Goal: Task Accomplishment & Management: Use online tool/utility

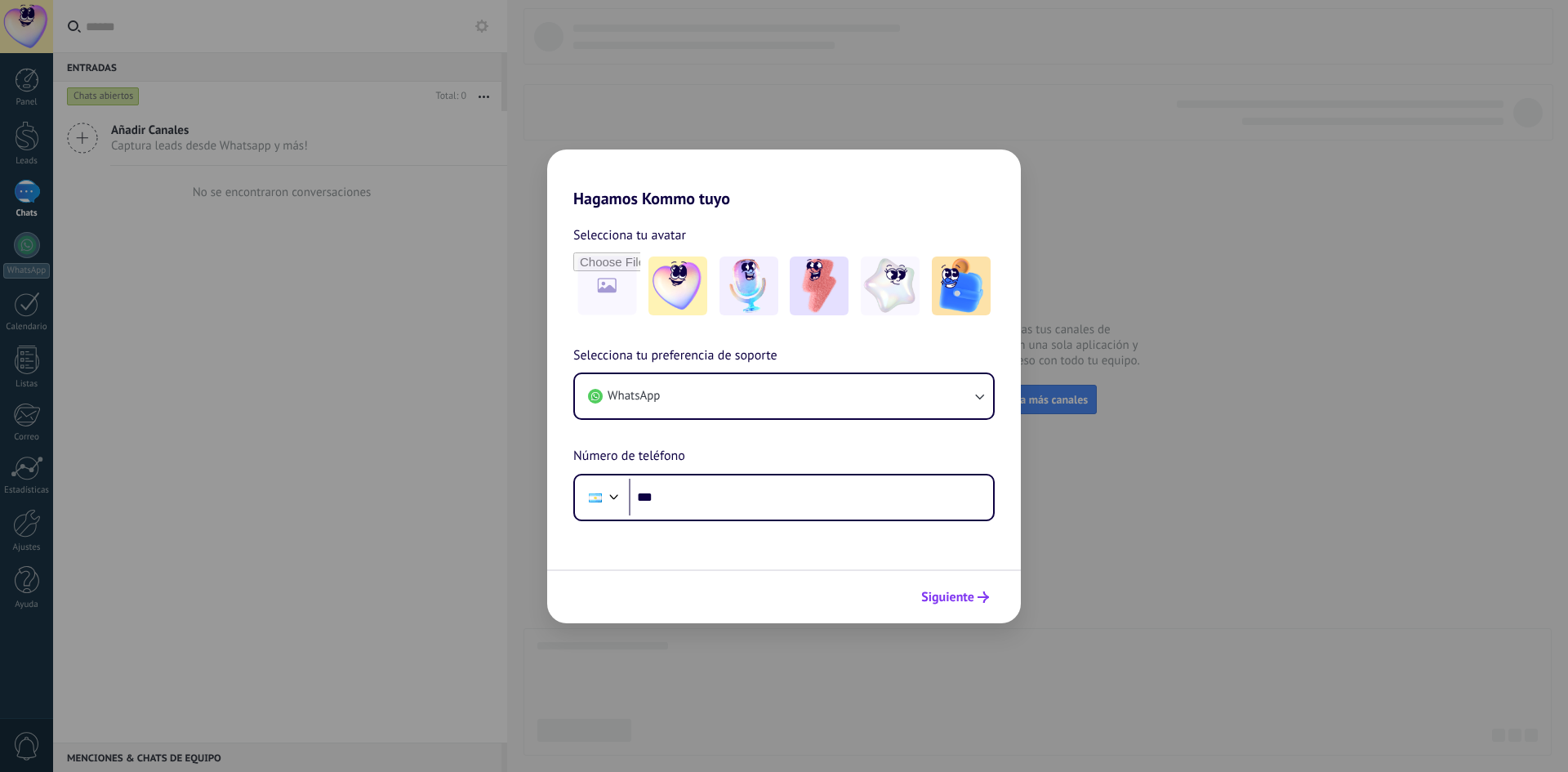
click at [985, 599] on icon "submit" at bounding box center [983, 597] width 12 height 12
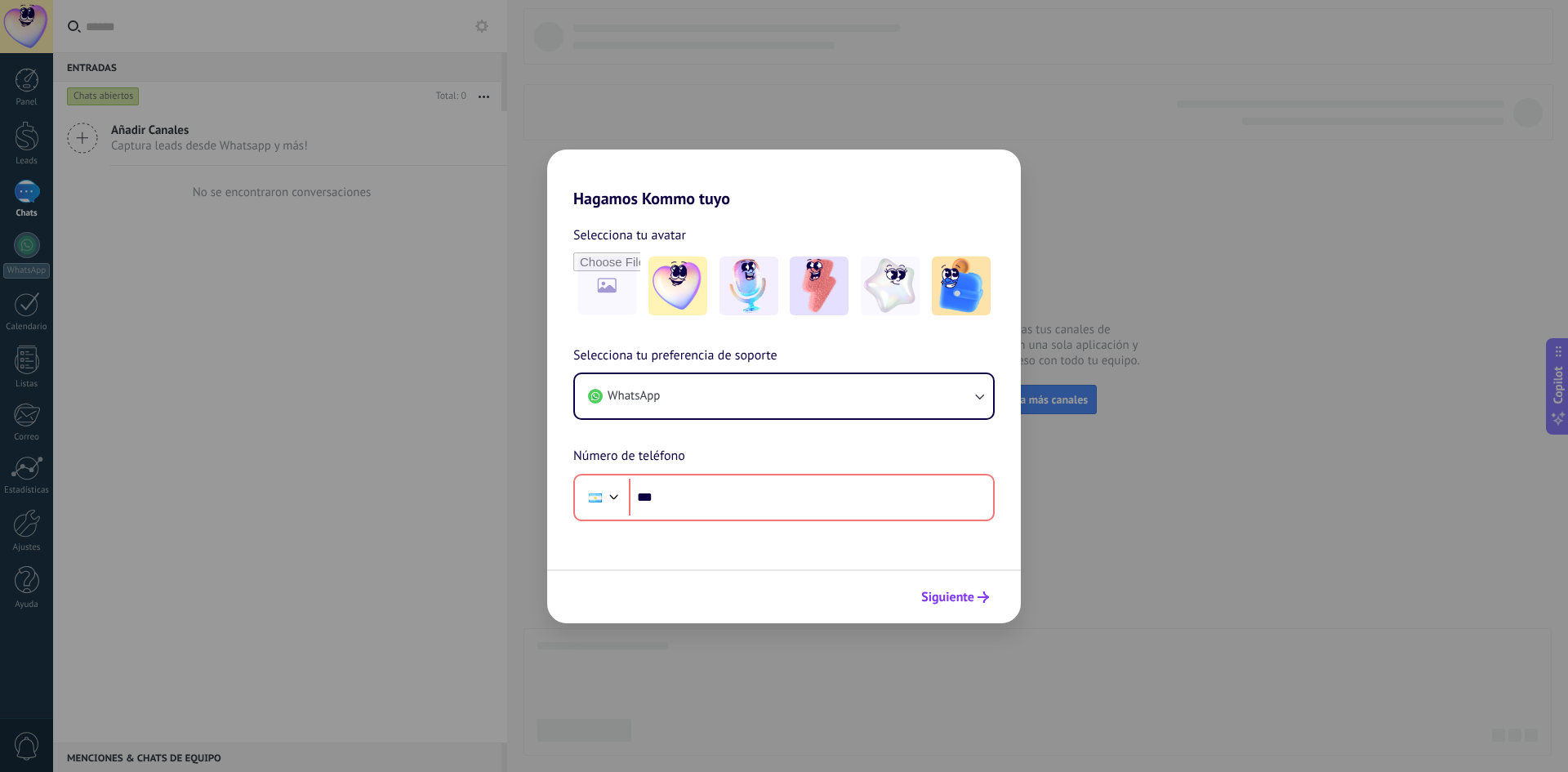
click at [977, 599] on span "Siguiente" at bounding box center [955, 597] width 68 height 12
click at [818, 407] on button "WhatsApp" at bounding box center [784, 397] width 419 height 44
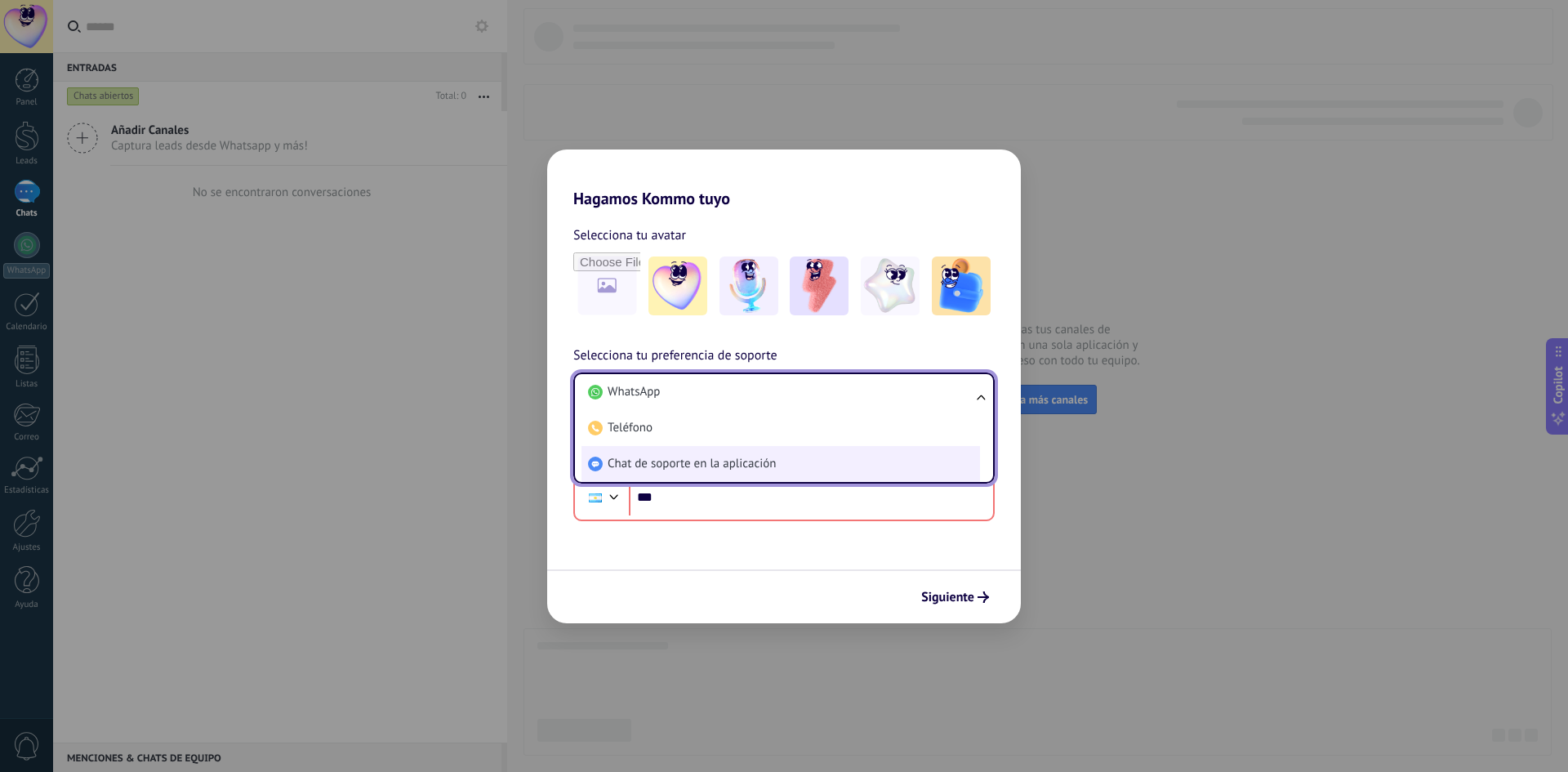
click at [693, 455] on li "Chat de soporte en la aplicación" at bounding box center [780, 464] width 398 height 36
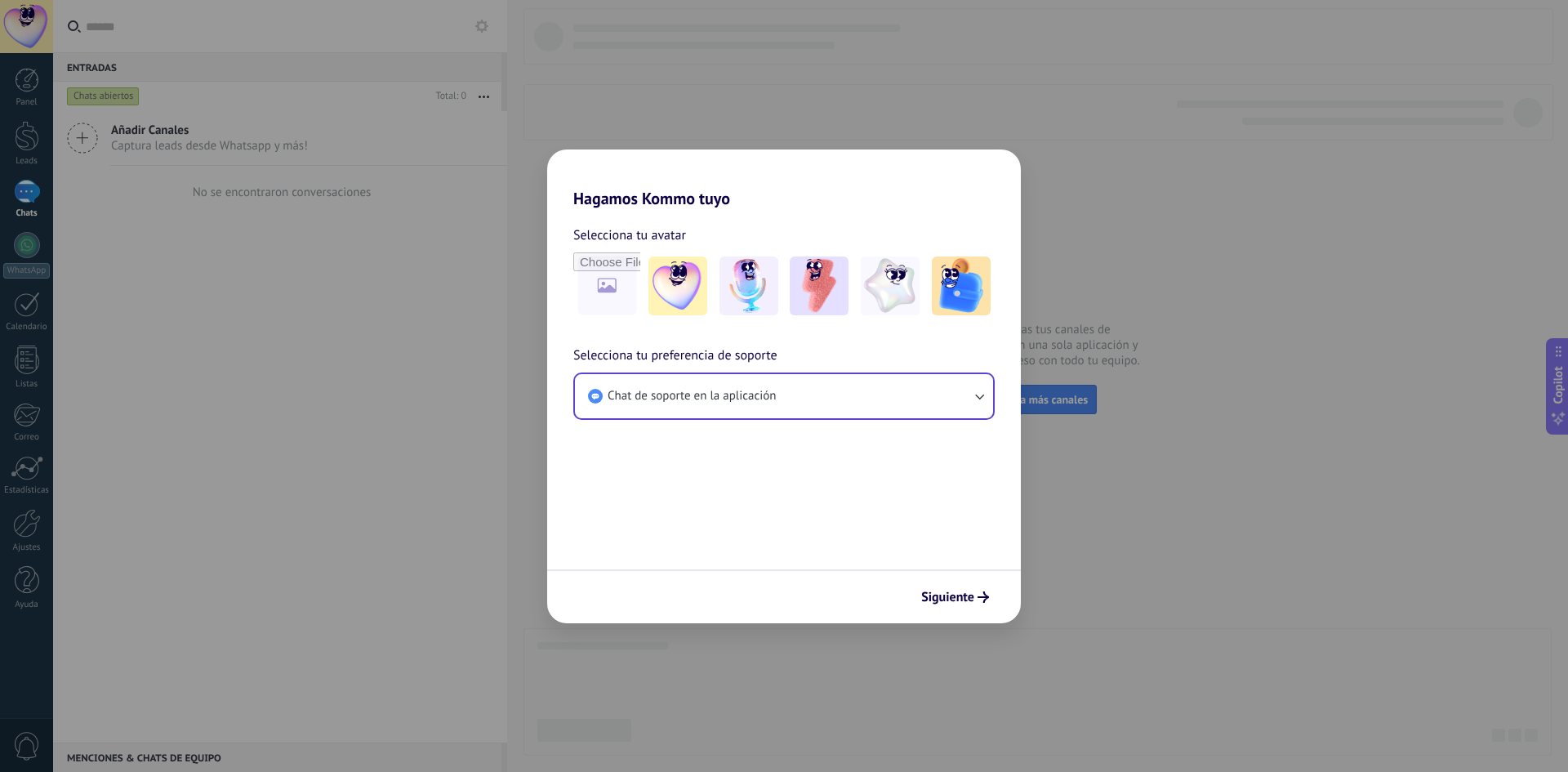
click at [950, 579] on div "Siguiente" at bounding box center [783, 596] width 473 height 54
click at [950, 591] on span "Siguiente" at bounding box center [948, 597] width 53 height 12
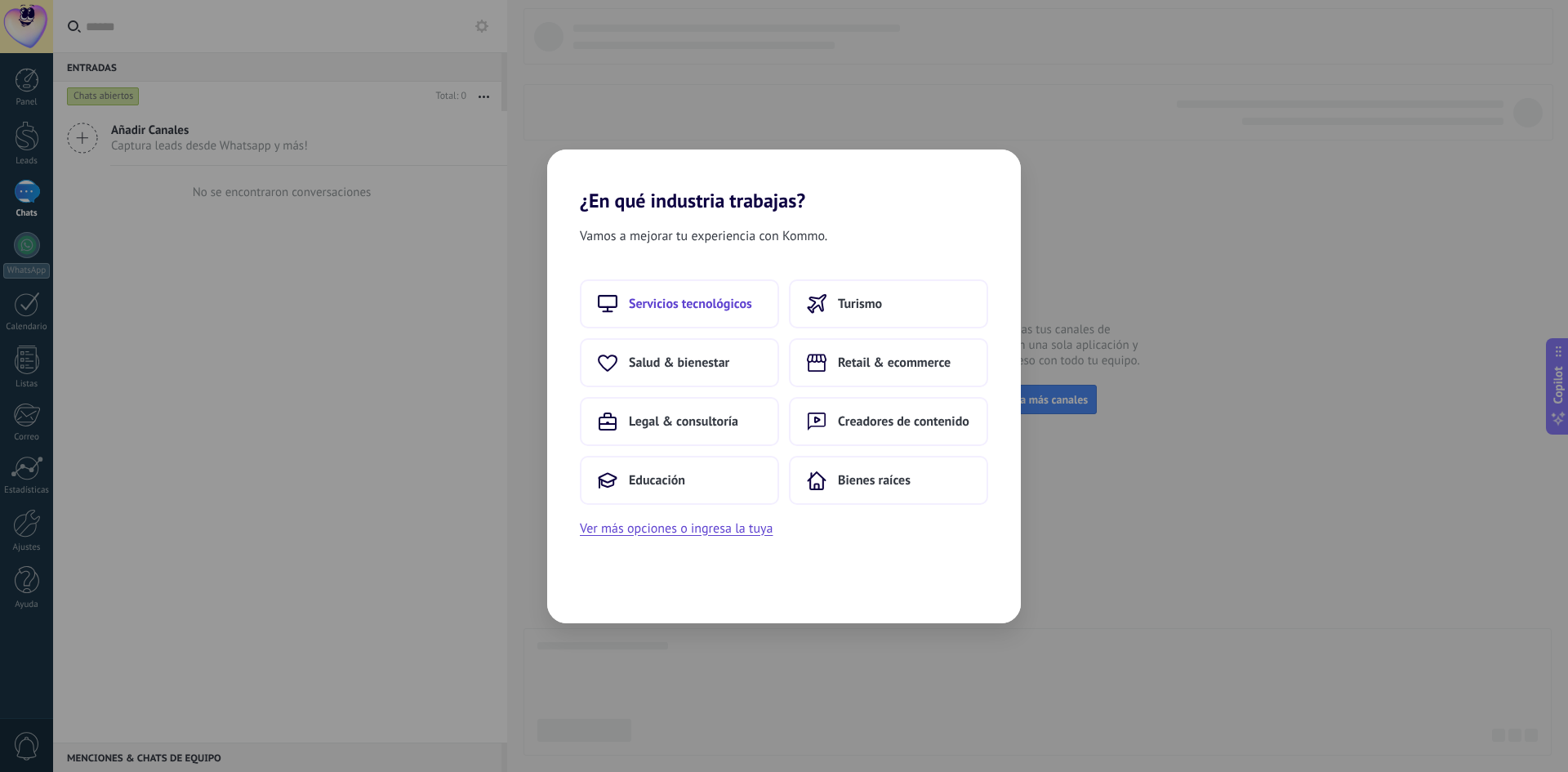
click at [688, 310] on span "Servicios tecnológicos" at bounding box center [690, 304] width 123 height 16
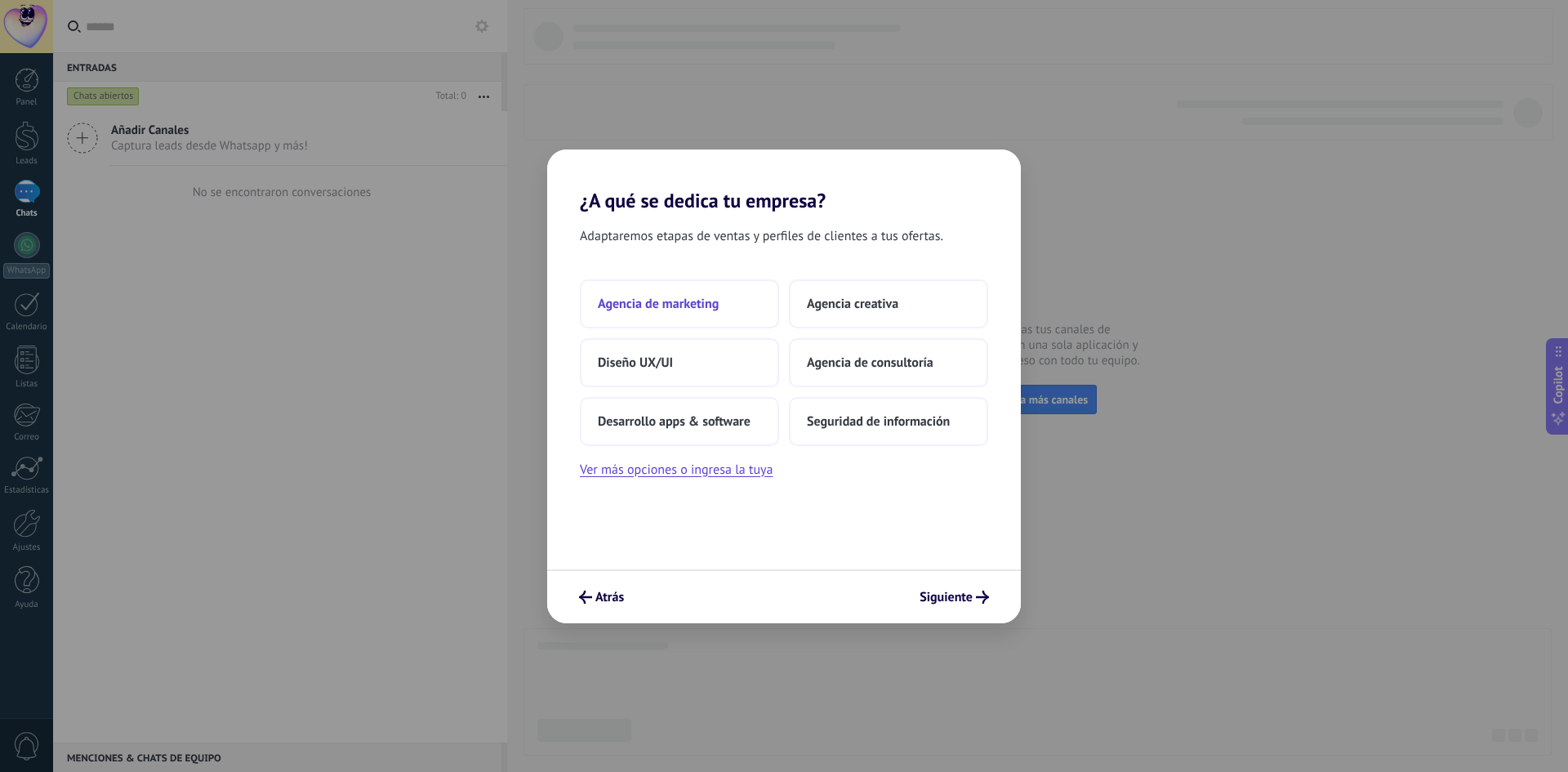
click at [634, 315] on button "Agencia de marketing" at bounding box center [679, 304] width 199 height 49
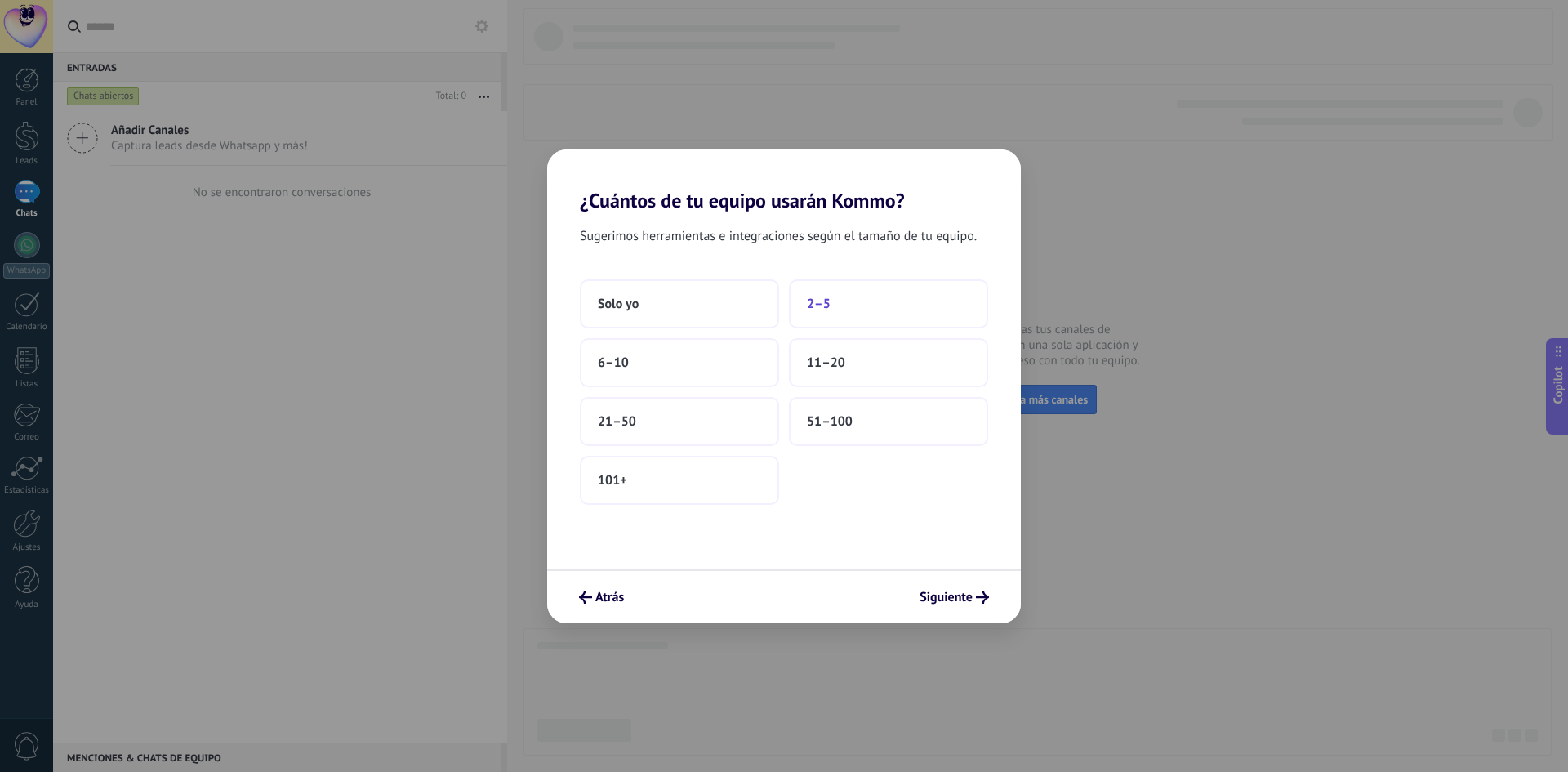
click at [855, 308] on button "2–5" at bounding box center [888, 304] width 199 height 49
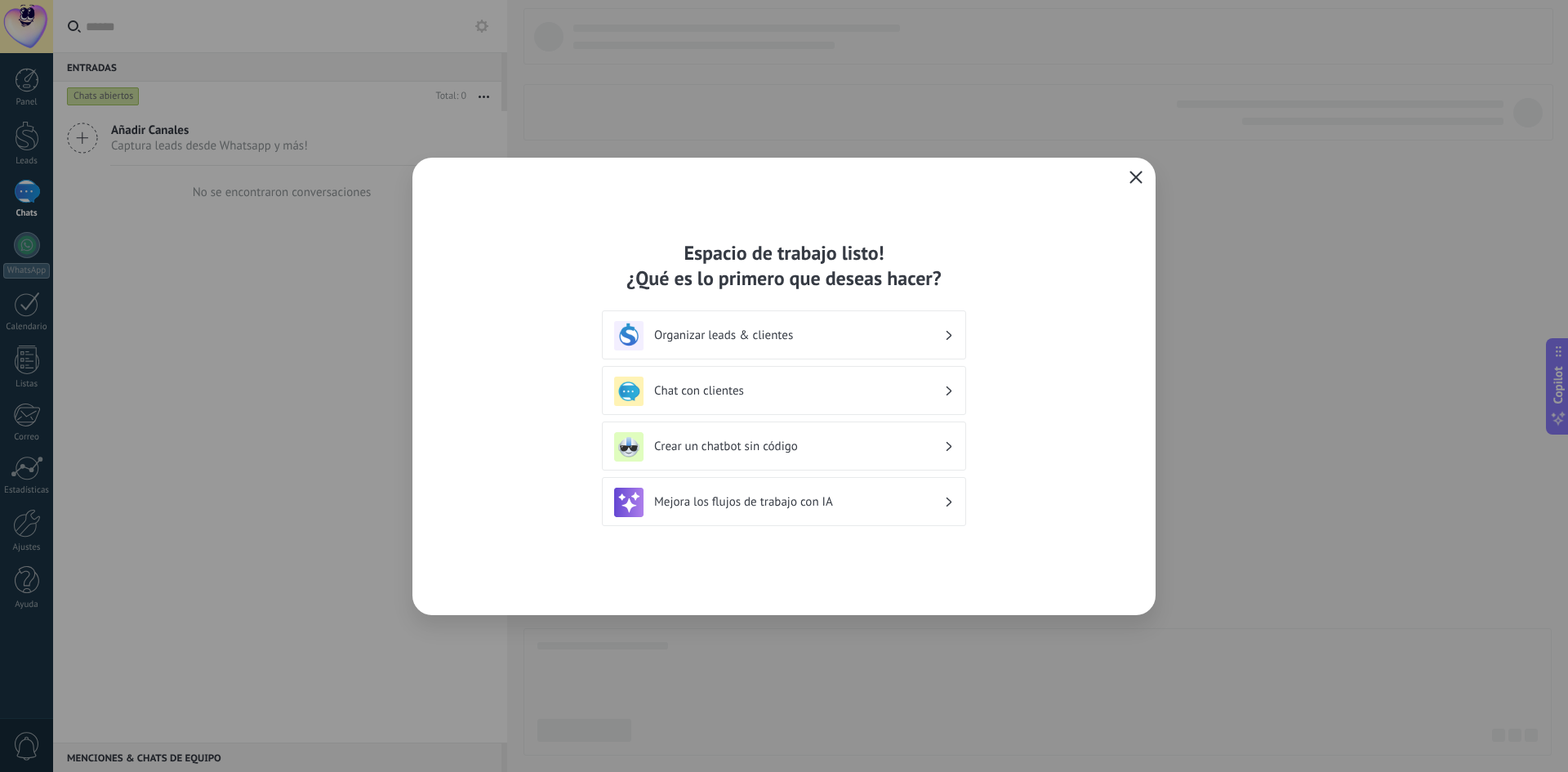
click at [1129, 176] on icon "button" at bounding box center [1135, 177] width 13 height 13
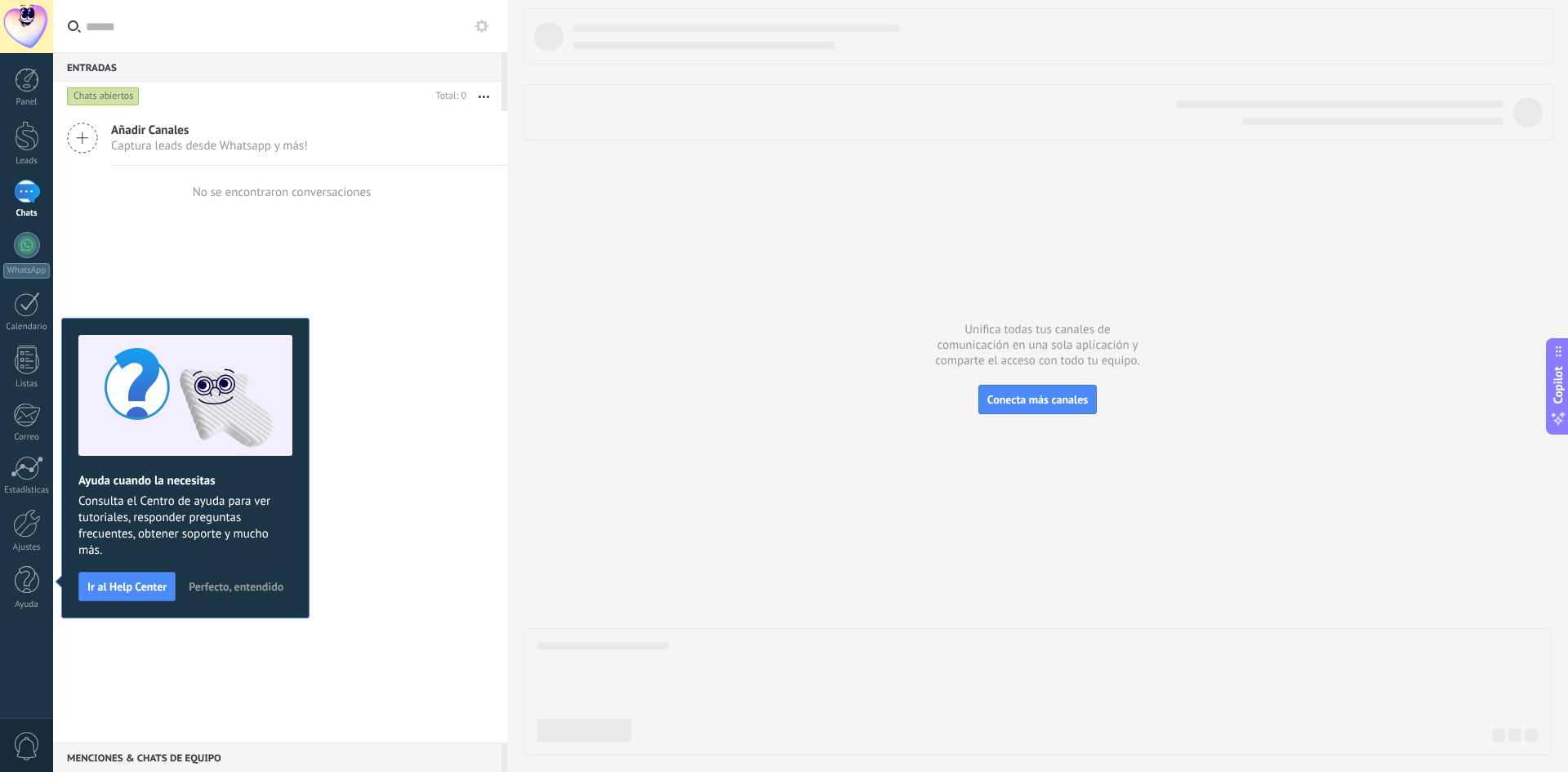
click at [32, 24] on div at bounding box center [27, 27] width 53 height 53
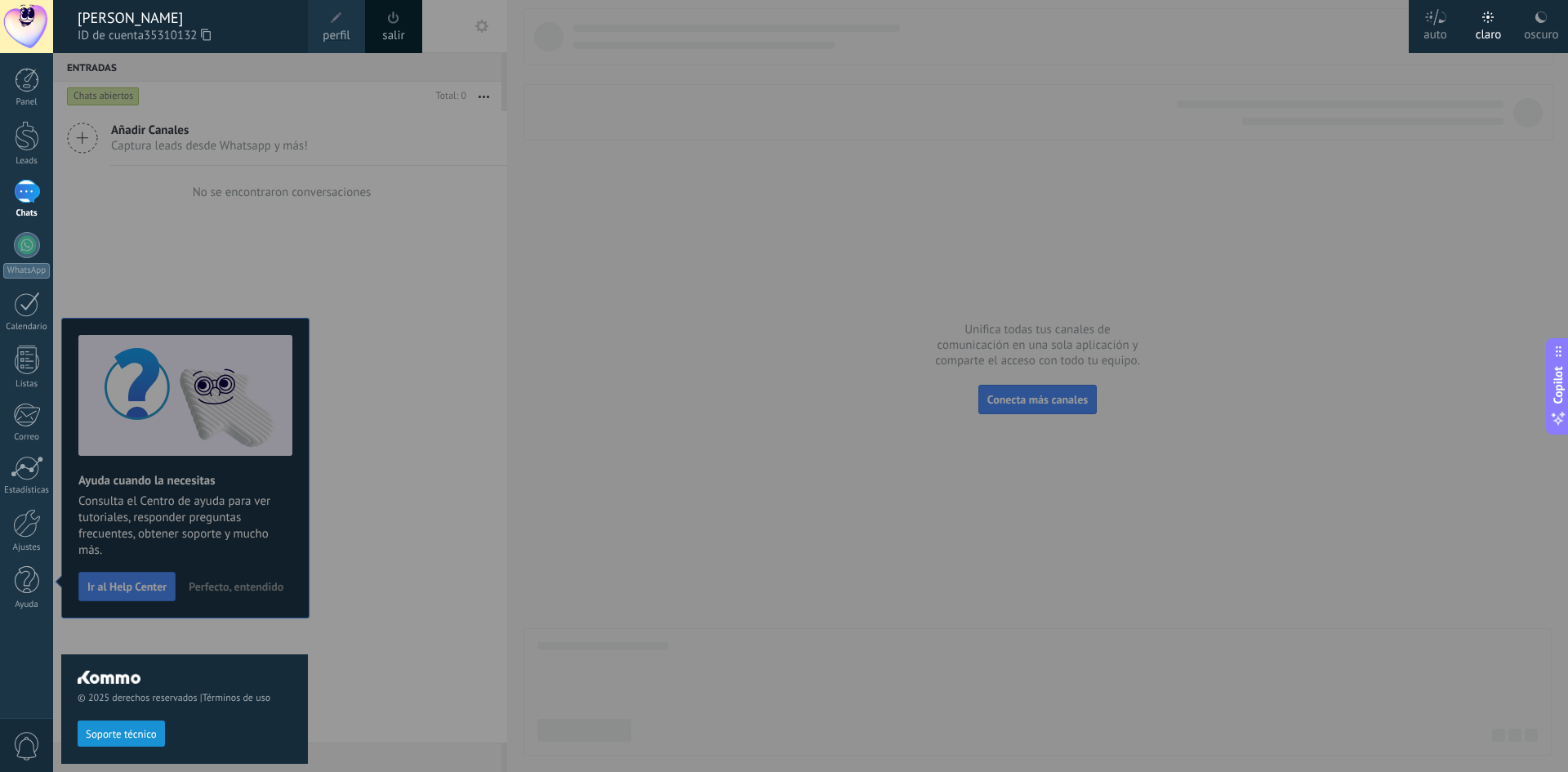
click at [450, 351] on div at bounding box center [837, 386] width 1568 height 772
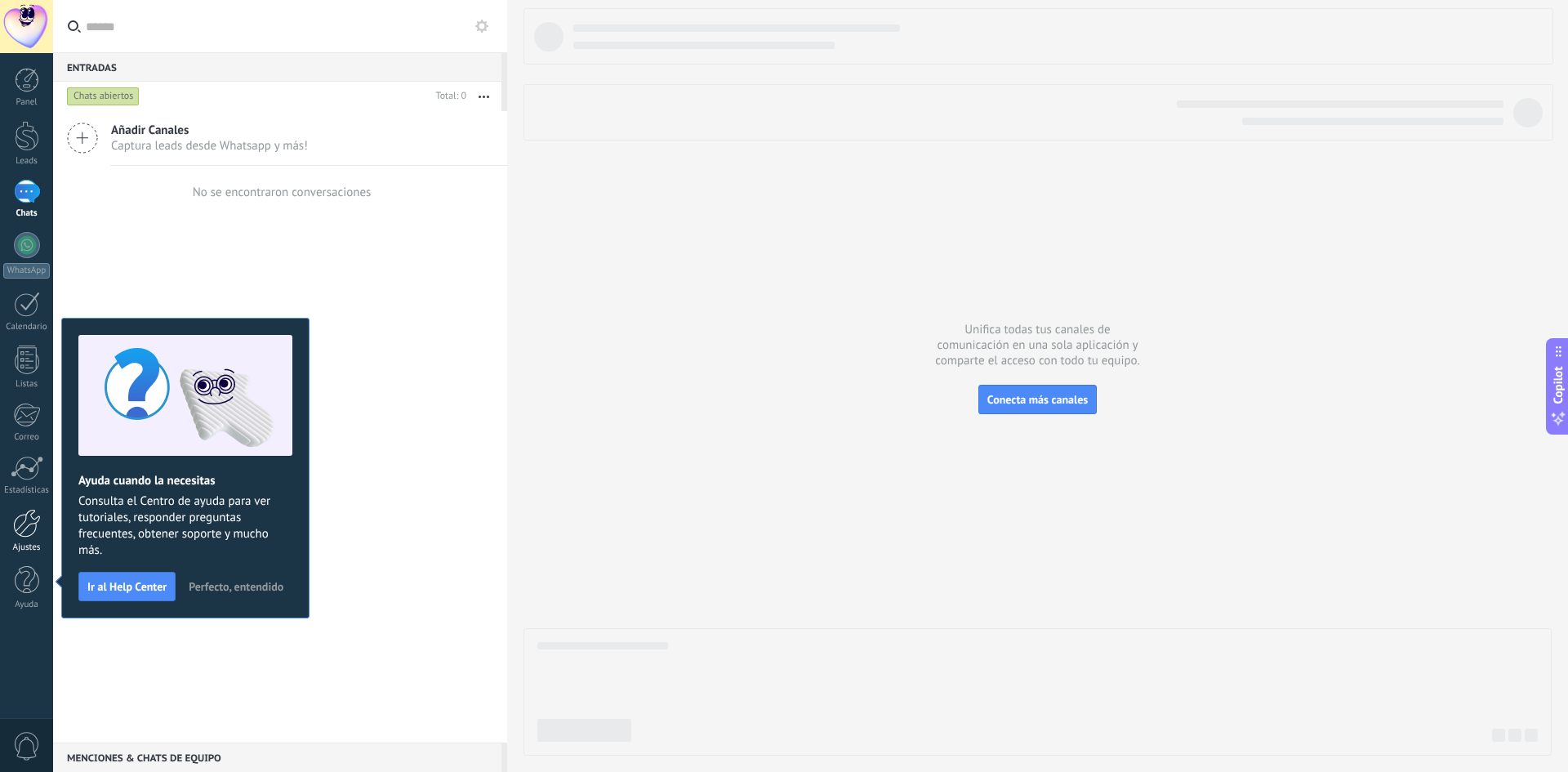
click at [36, 536] on div at bounding box center [27, 523] width 27 height 28
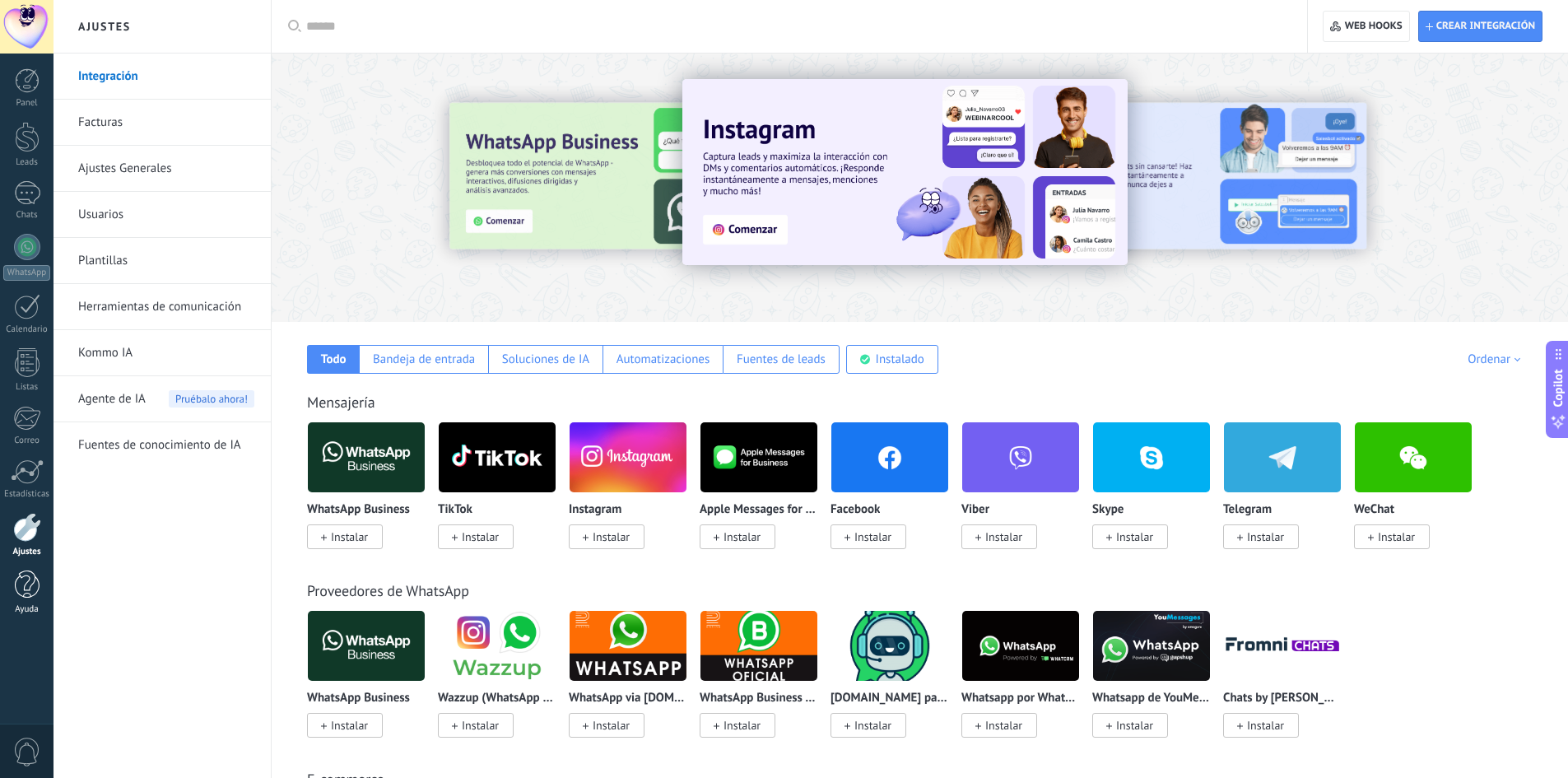
click at [31, 594] on div at bounding box center [28, 585] width 25 height 29
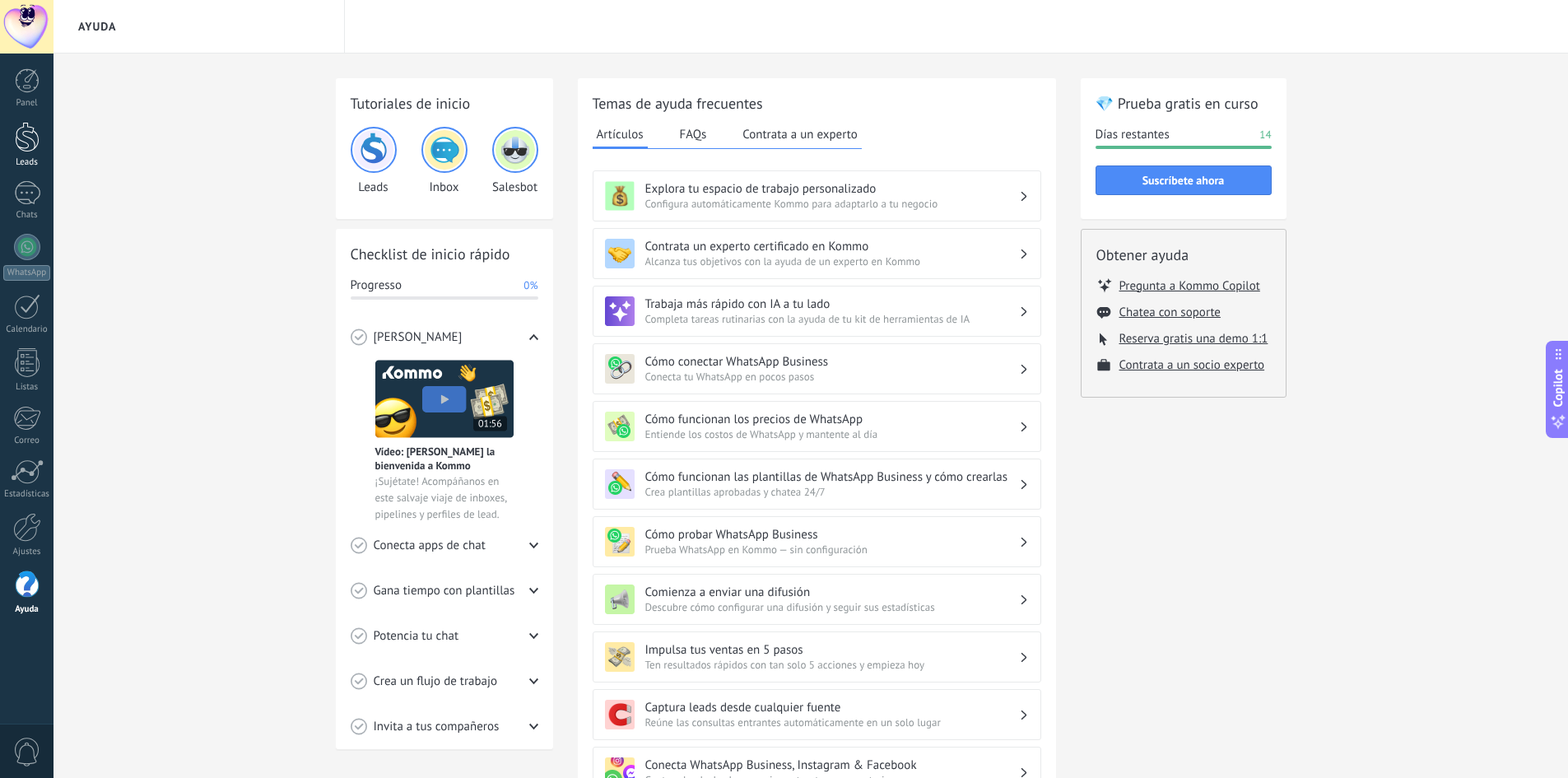
click at [41, 132] on link "Leads" at bounding box center [27, 145] width 54 height 46
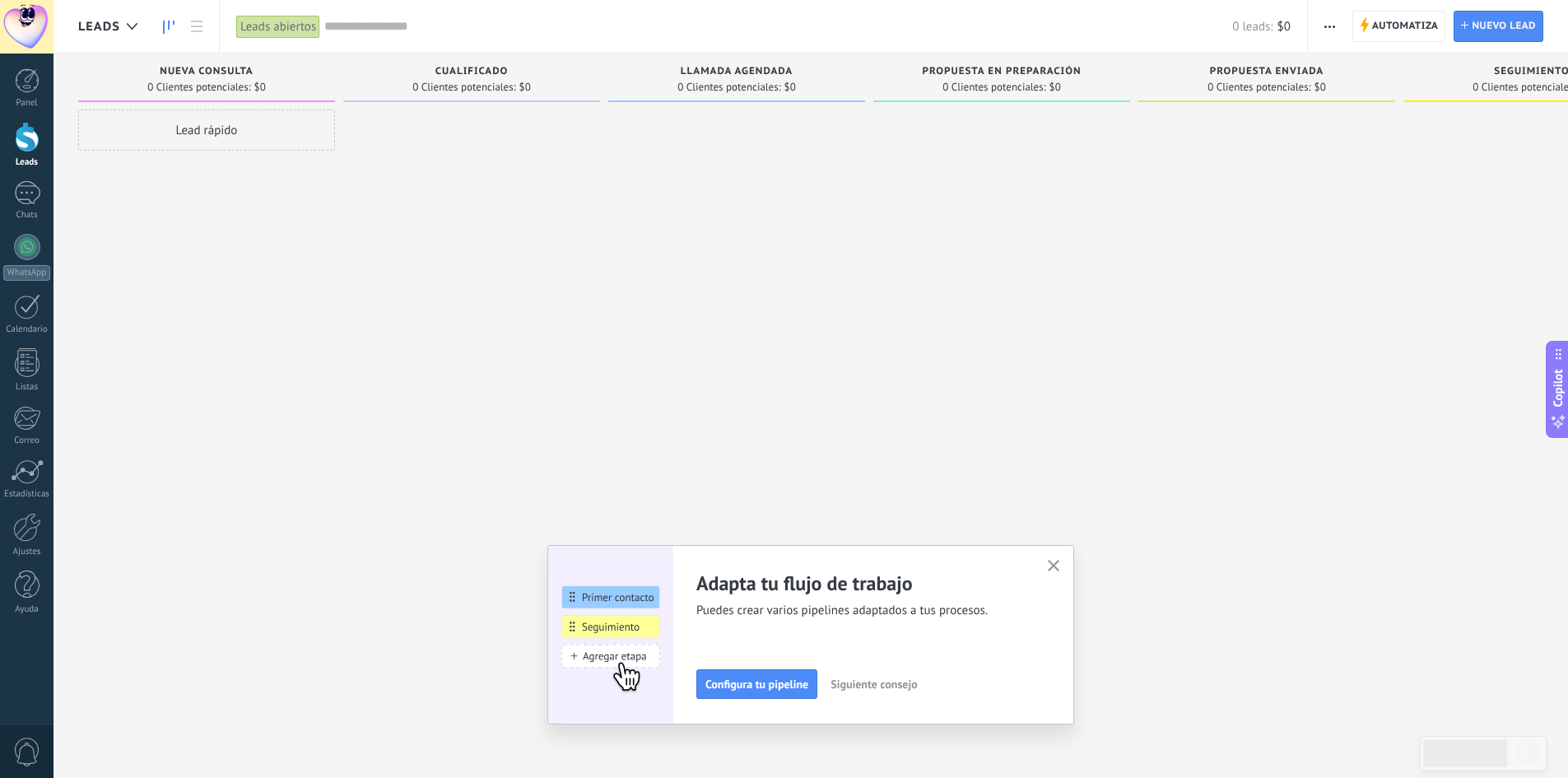
click at [1064, 564] on button "button" at bounding box center [1053, 567] width 21 height 22
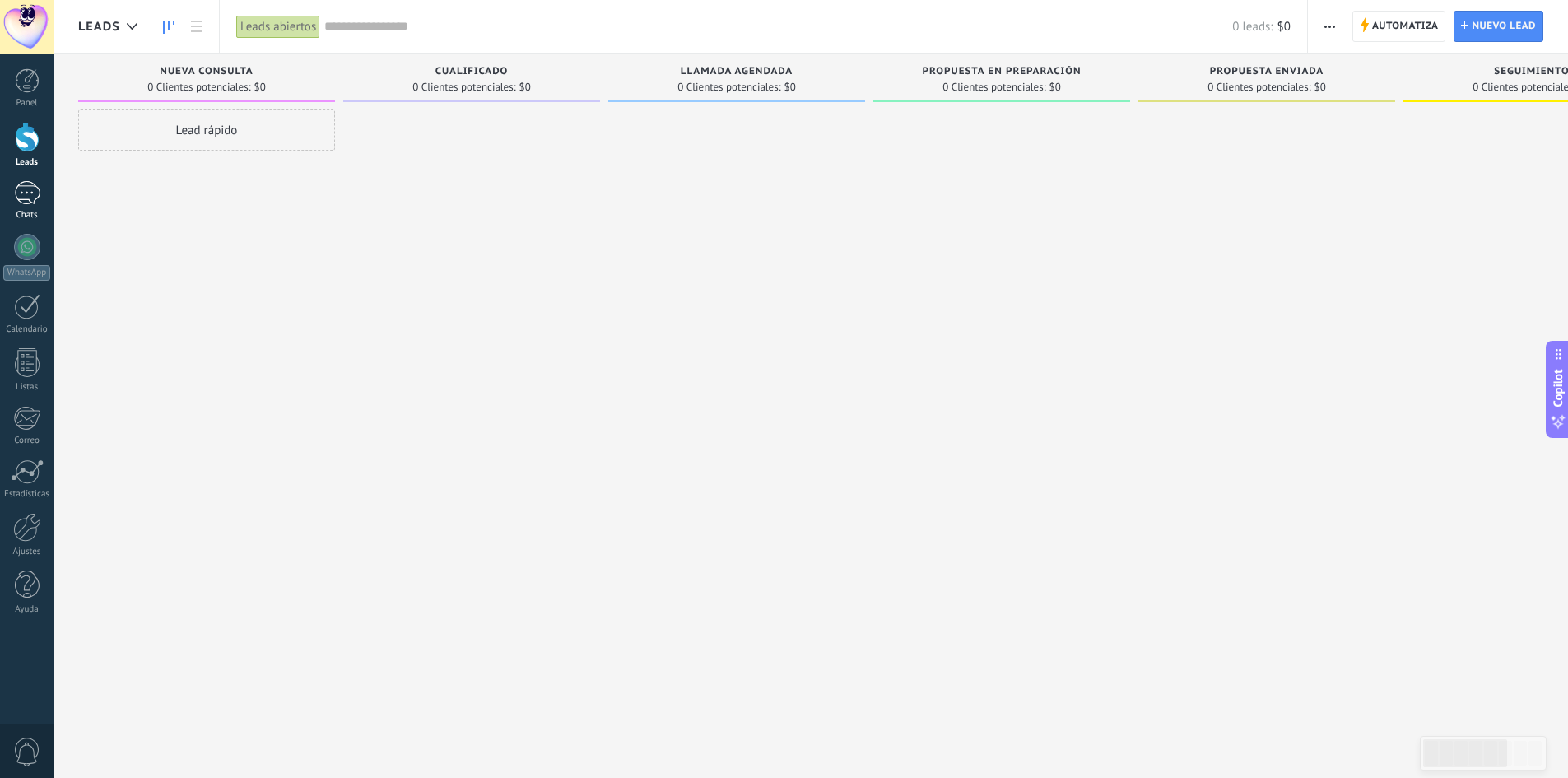
click at [27, 194] on div at bounding box center [28, 193] width 27 height 24
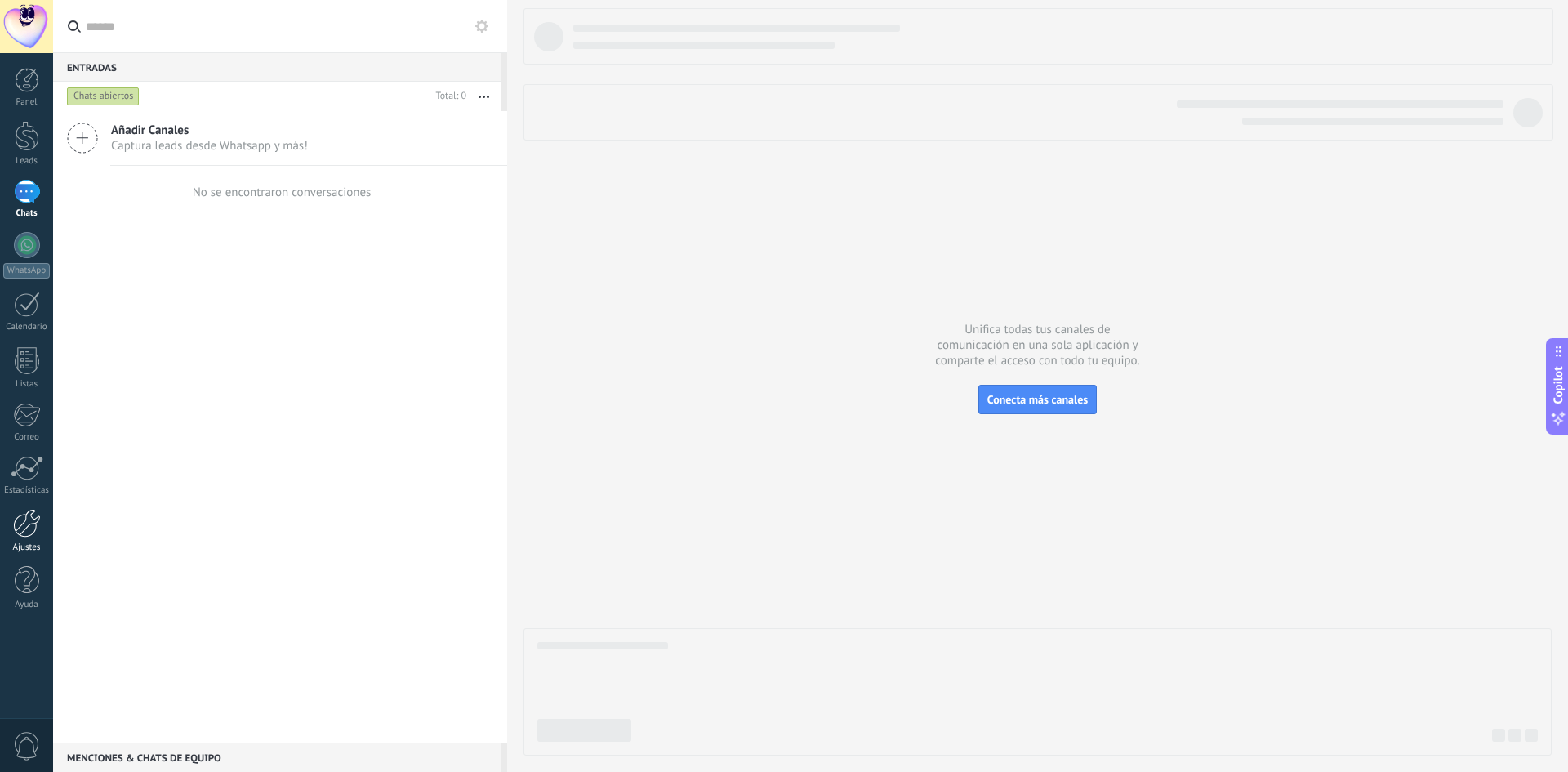
click at [22, 529] on div at bounding box center [27, 523] width 27 height 28
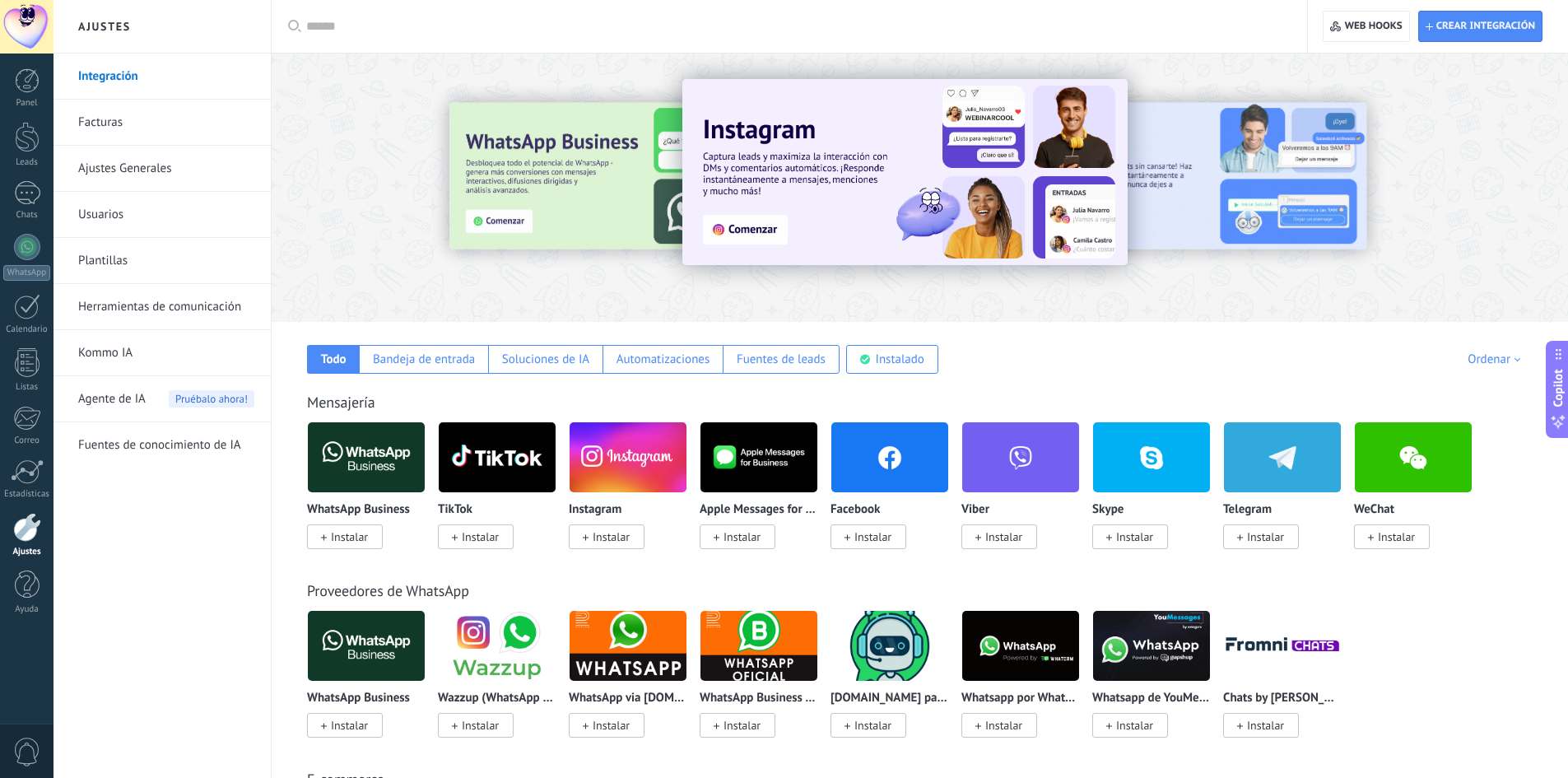
click at [1275, 535] on span "Instalar" at bounding box center [1266, 536] width 37 height 15
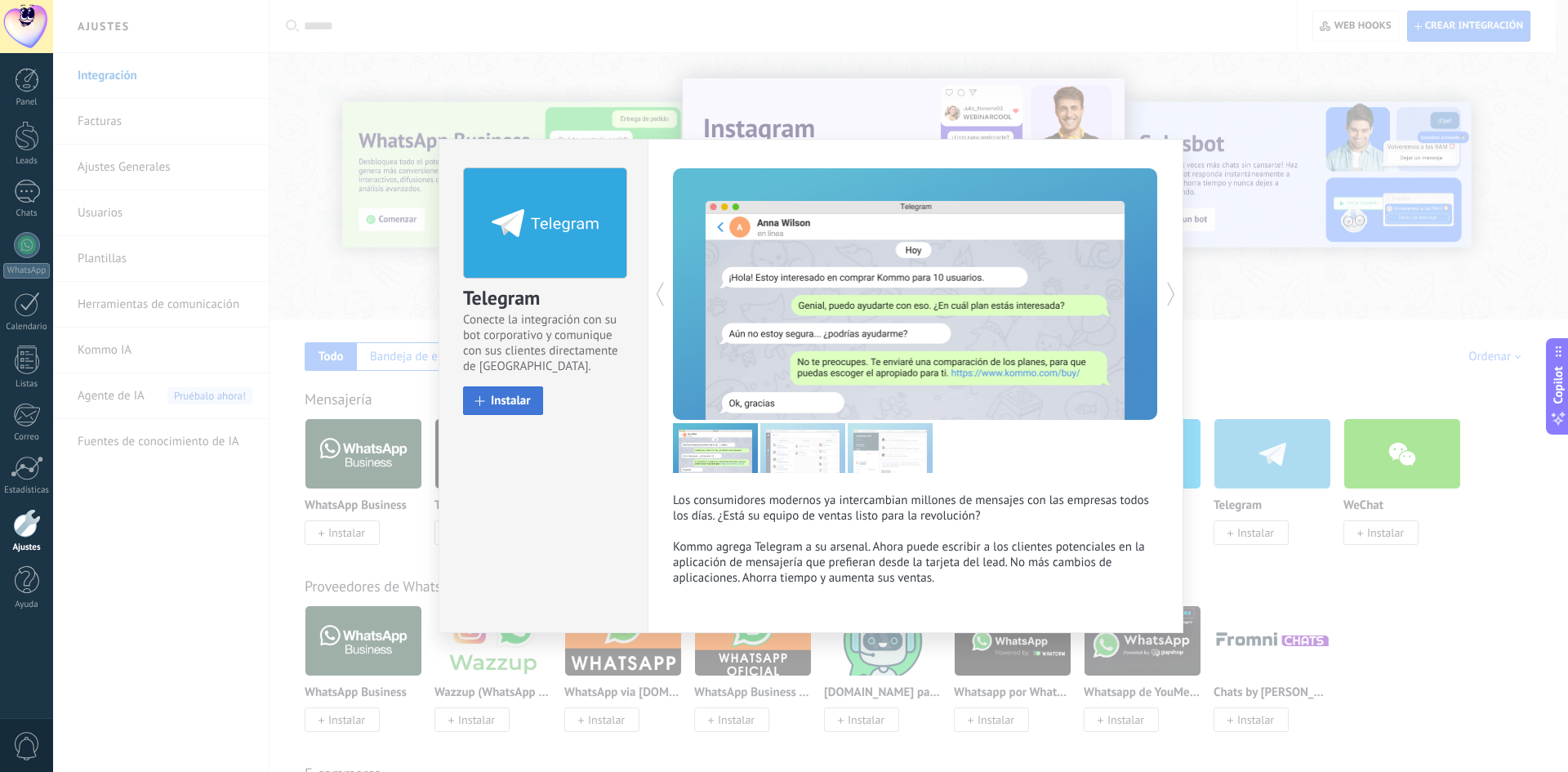
click at [525, 396] on span "Instalar" at bounding box center [511, 401] width 40 height 12
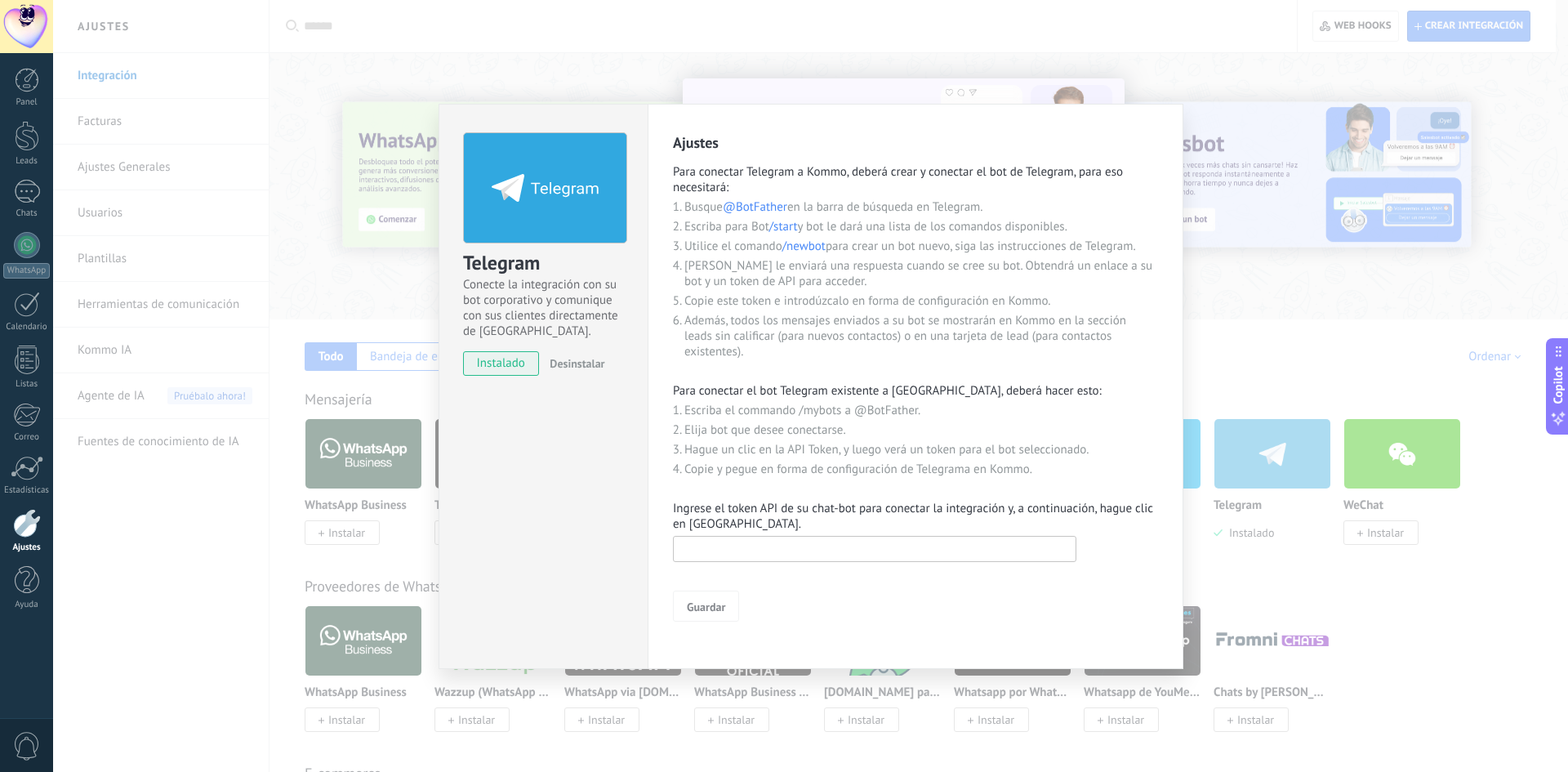
click at [761, 550] on input "text" at bounding box center [875, 549] width 404 height 27
paste input "**********"
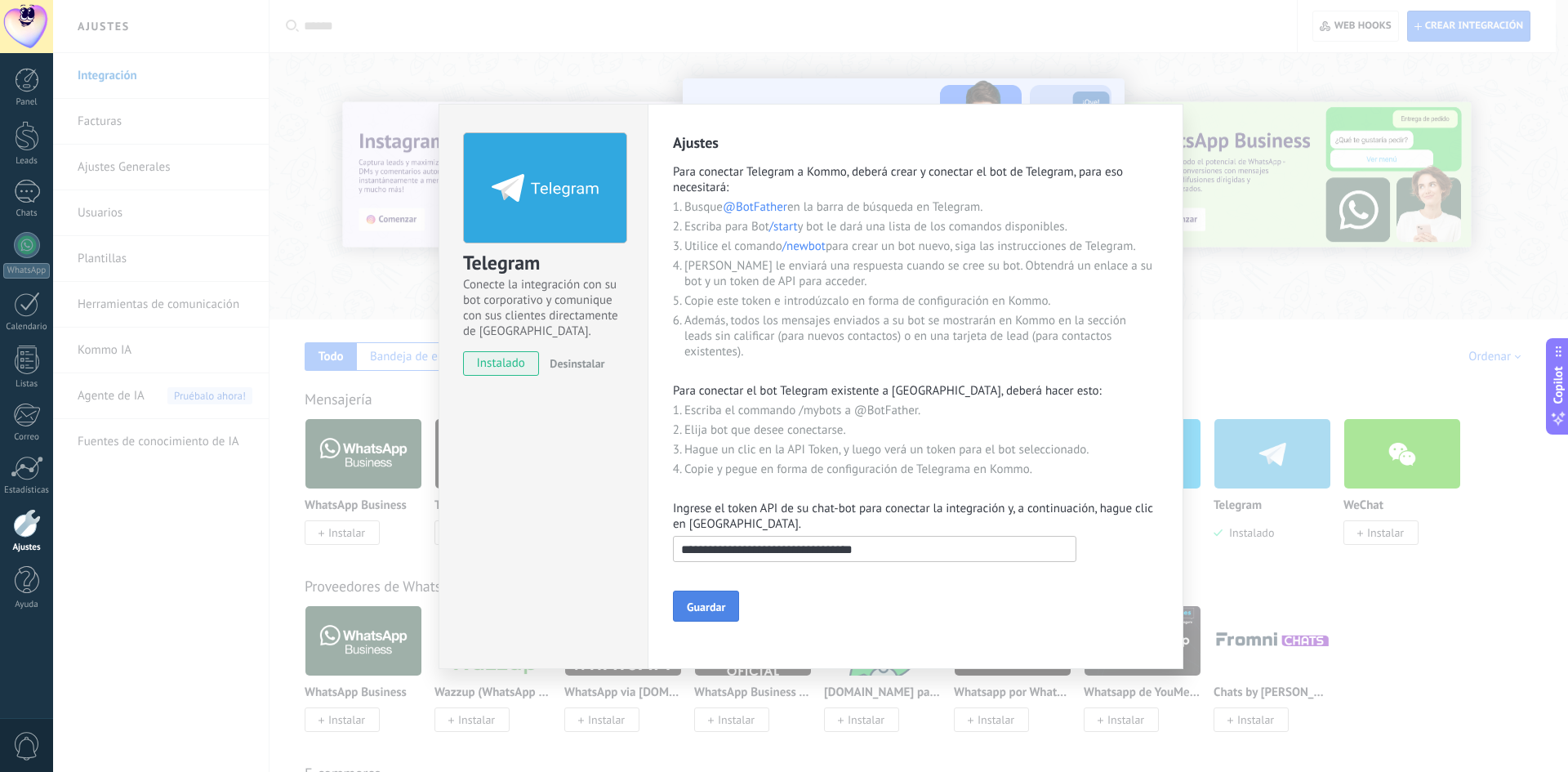
type input "**********"
click at [720, 603] on span "Guardar" at bounding box center [705, 606] width 38 height 12
click at [863, 550] on input "text" at bounding box center [875, 549] width 404 height 27
paste input "**********"
type input "**********"
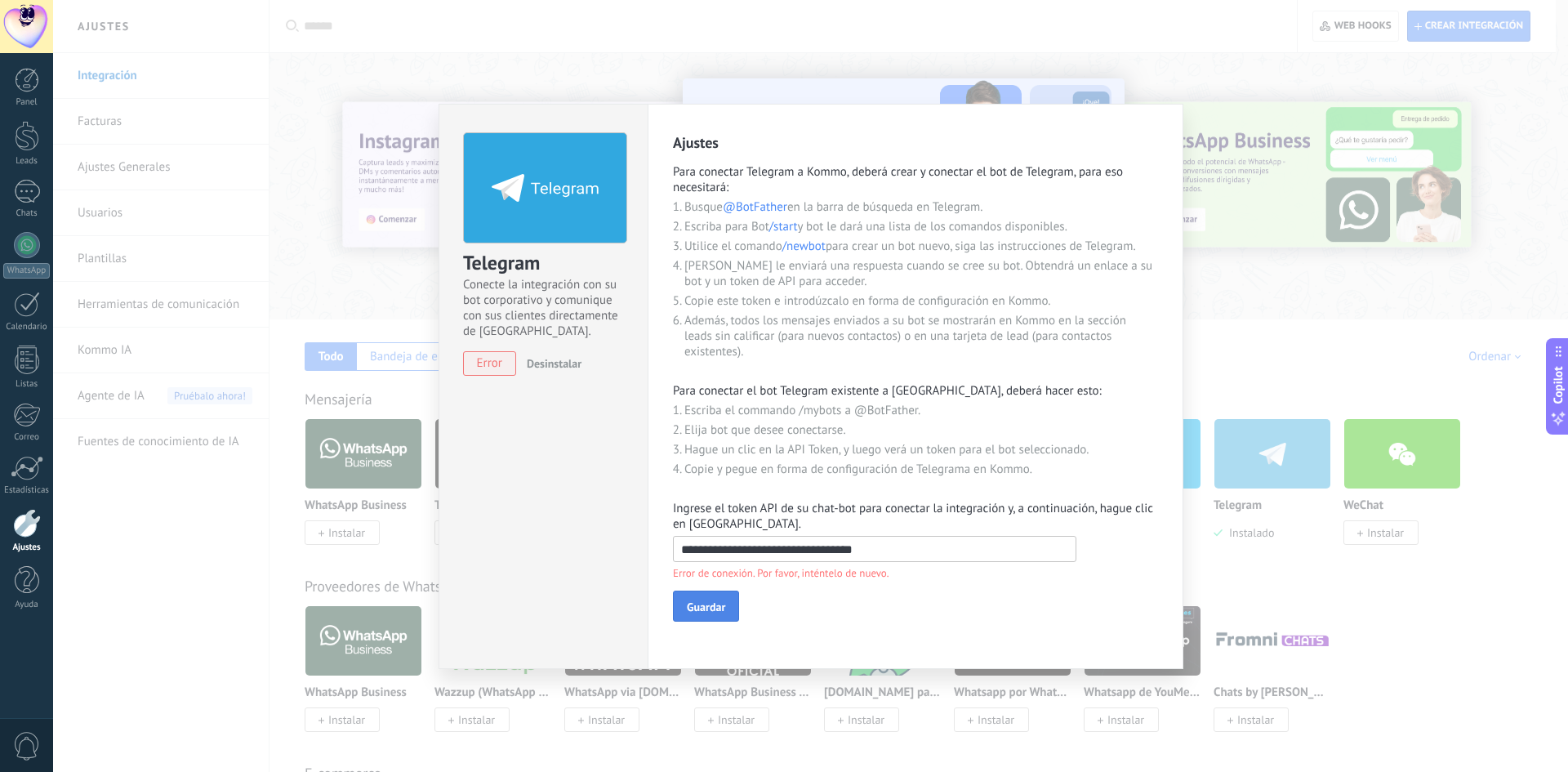
click at [712, 609] on span "Guardar" at bounding box center [705, 606] width 38 height 12
click at [766, 564] on form "Error de conexión. Por favor, inténtelo de nuevo. [GEOGRAPHIC_DATA]" at bounding box center [916, 577] width 485 height 90
click at [764, 557] on input "text" at bounding box center [875, 549] width 404 height 27
paste input "**********"
type input "**********"
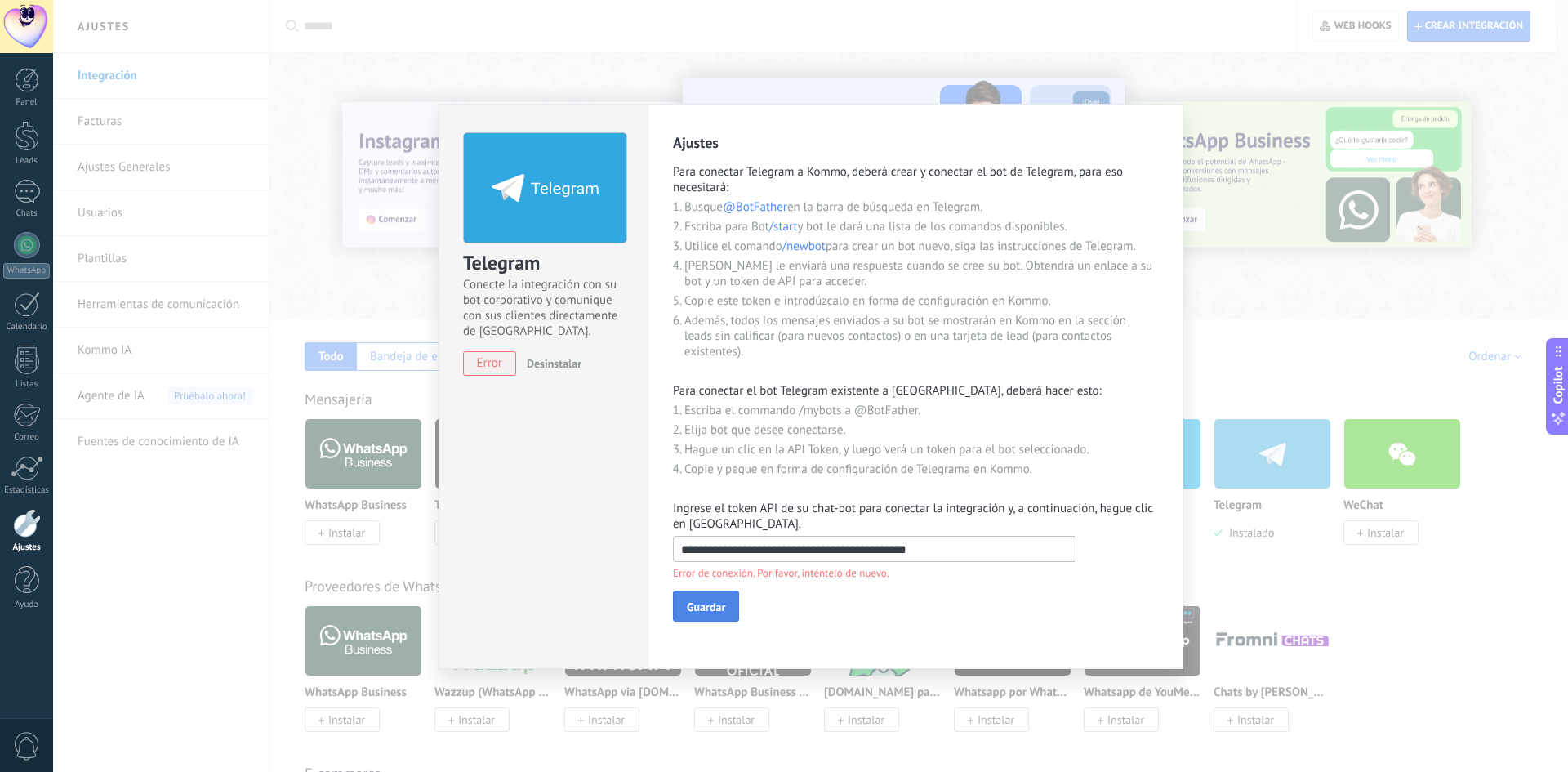
click at [732, 599] on button "Guardar" at bounding box center [706, 606] width 66 height 31
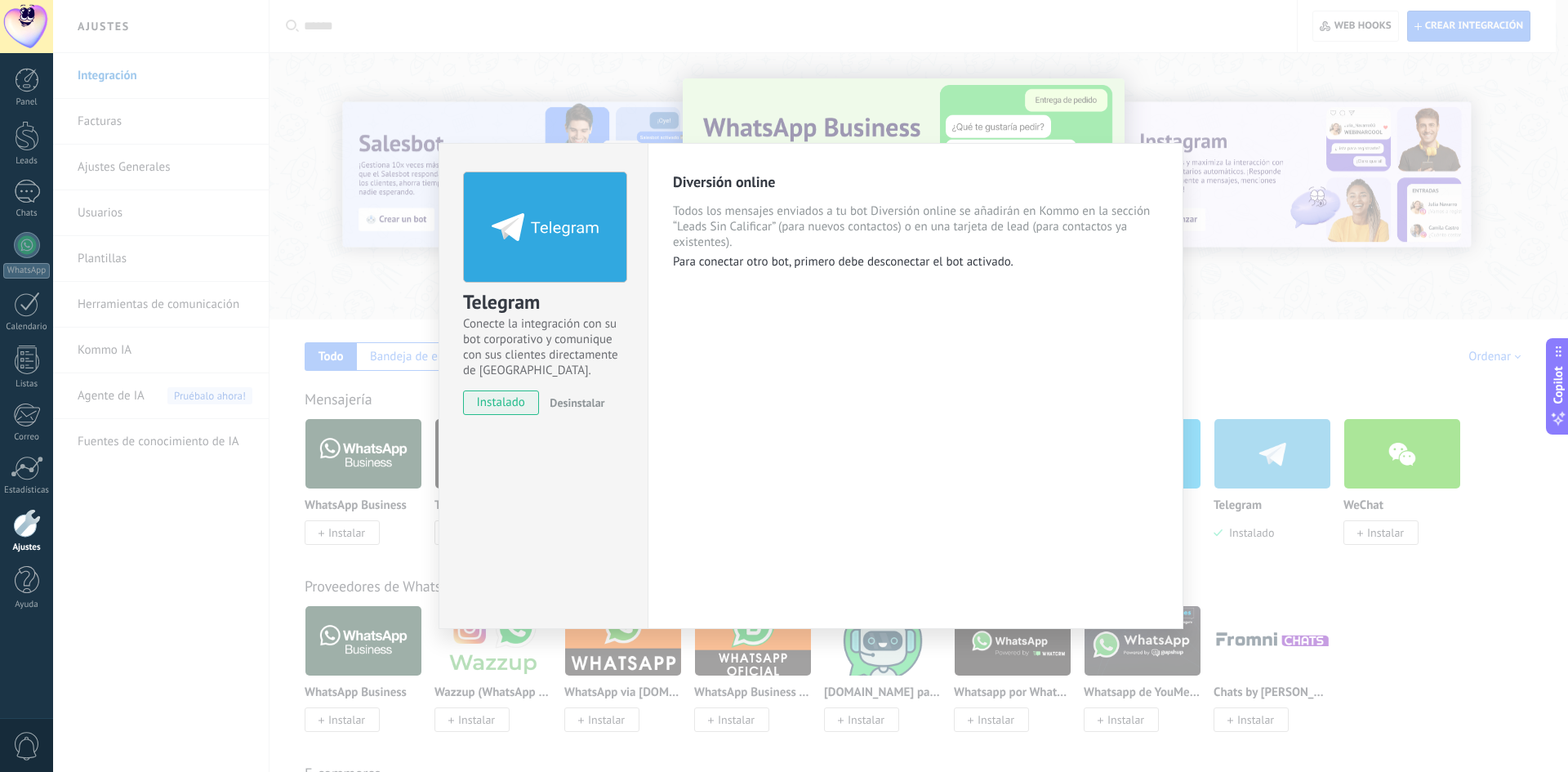
click at [1318, 367] on div "Telegram Conecte la integración con su bot corporativo y comunique con sus clie…" at bounding box center [811, 386] width 1515 height 772
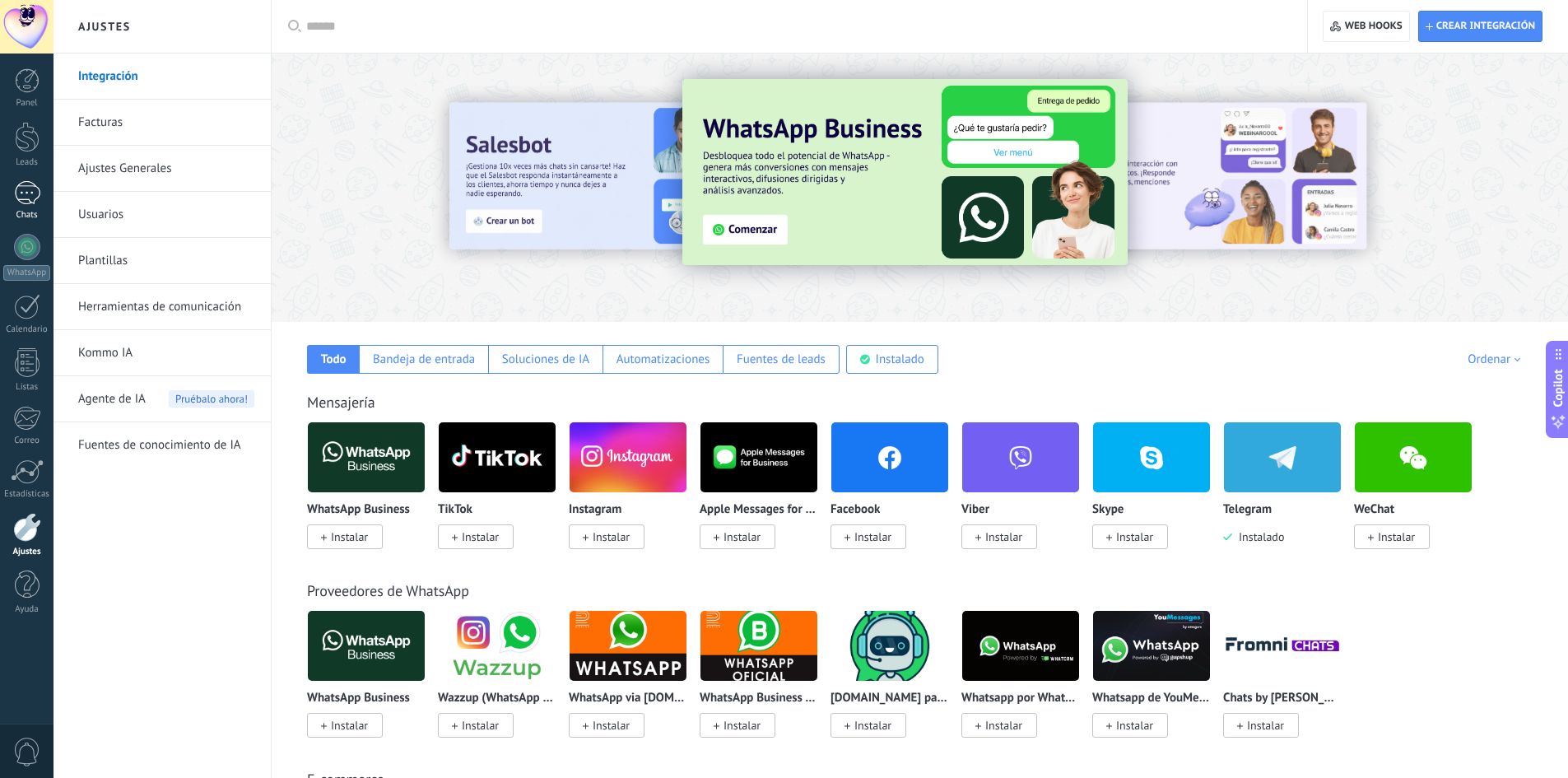
click at [42, 194] on link "Chats" at bounding box center [27, 201] width 54 height 39
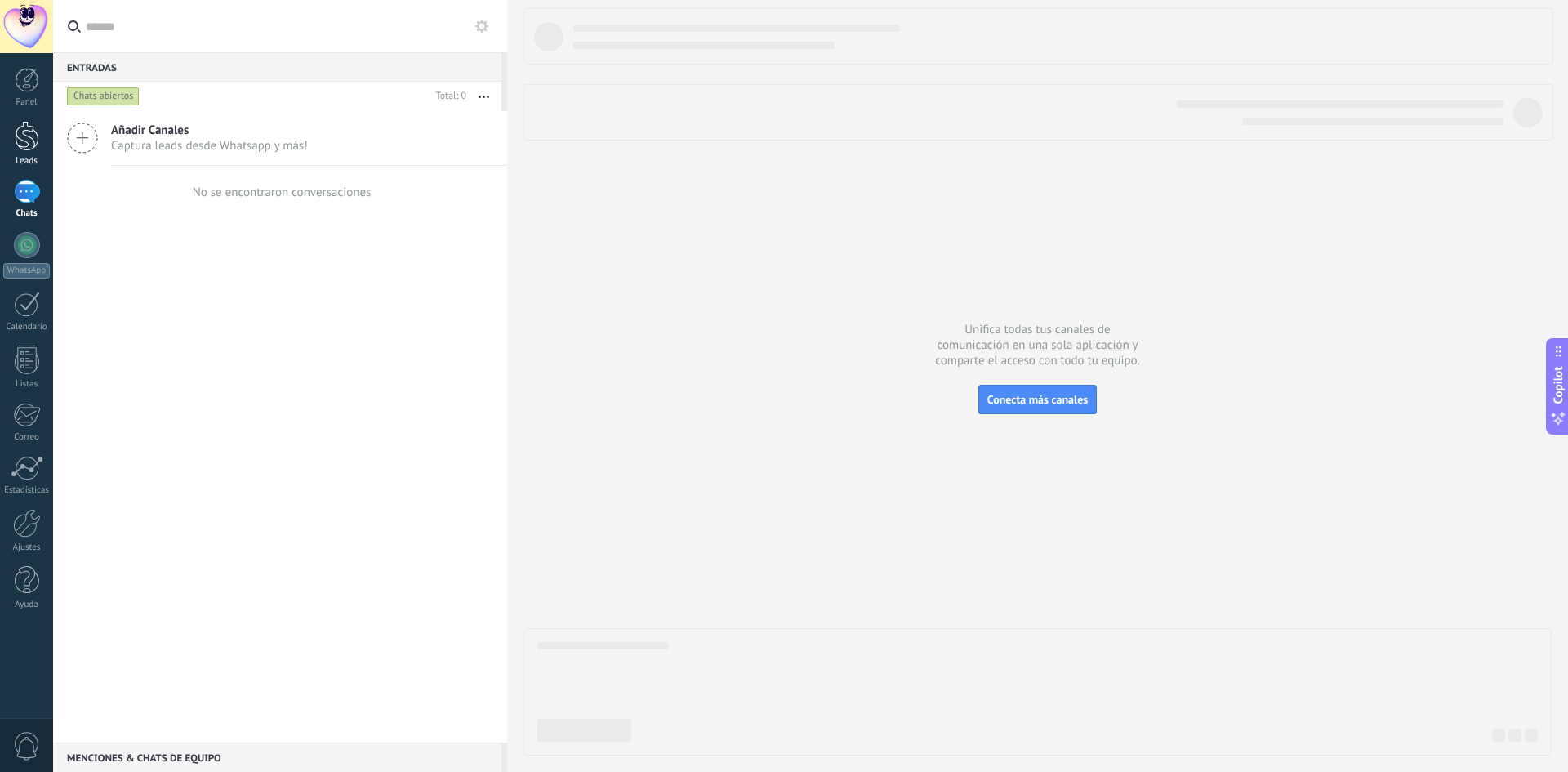
click at [37, 140] on div at bounding box center [27, 136] width 25 height 30
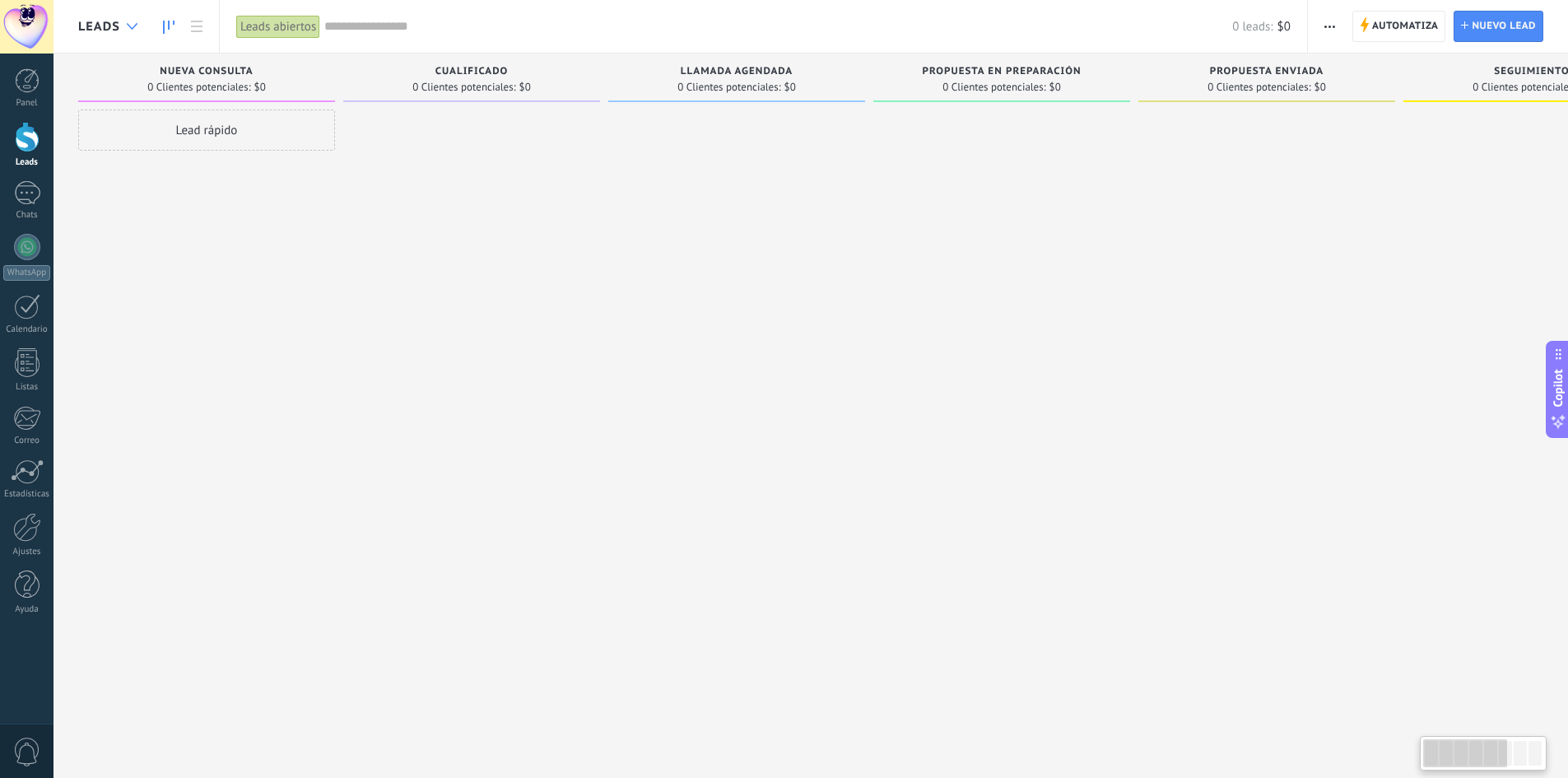
click at [121, 32] on div at bounding box center [132, 27] width 27 height 32
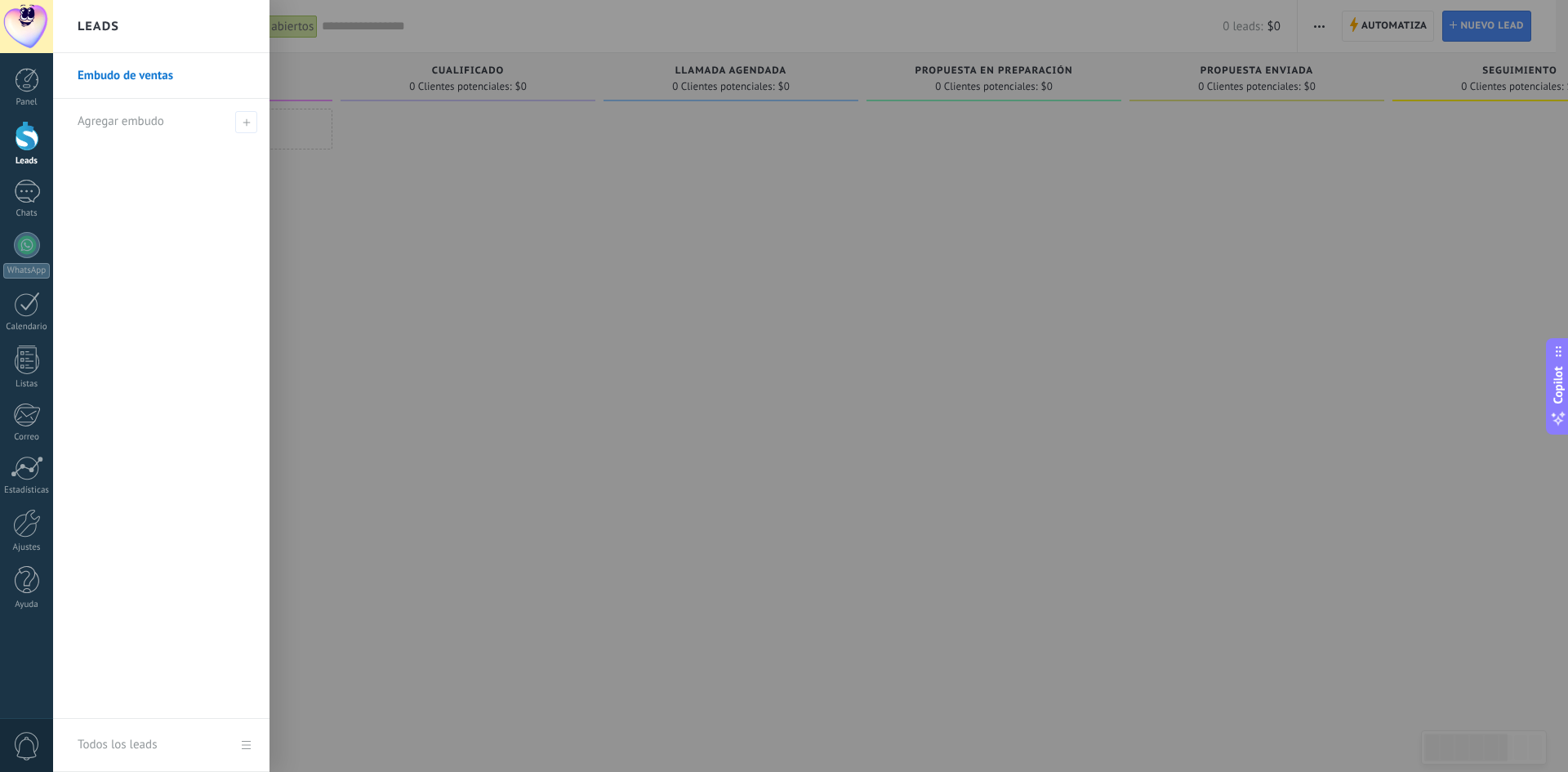
click at [120, 32] on div "Leads" at bounding box center [161, 27] width 217 height 53
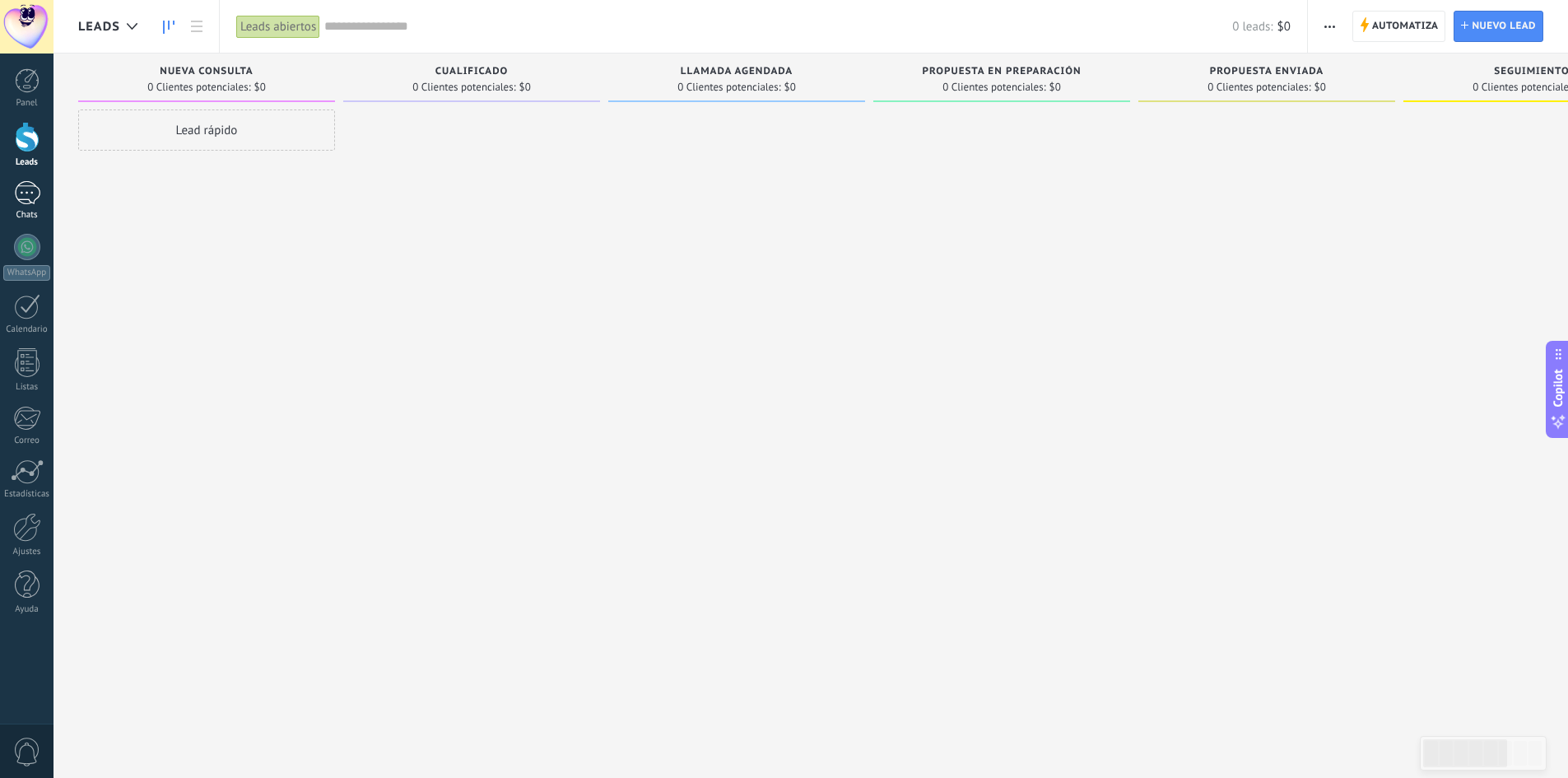
click at [33, 205] on link "Chats" at bounding box center [27, 201] width 54 height 39
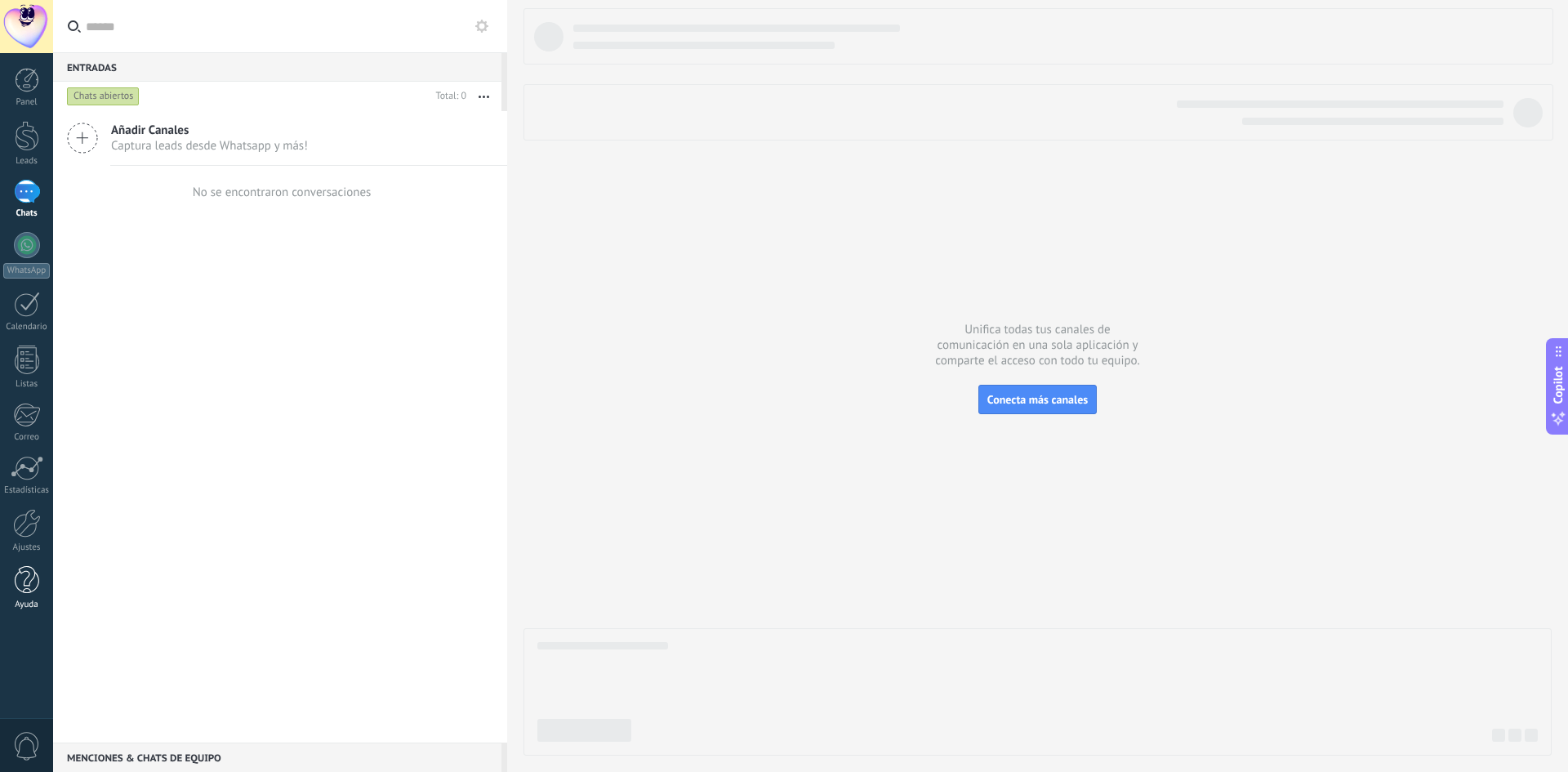
click at [30, 575] on div at bounding box center [27, 581] width 25 height 28
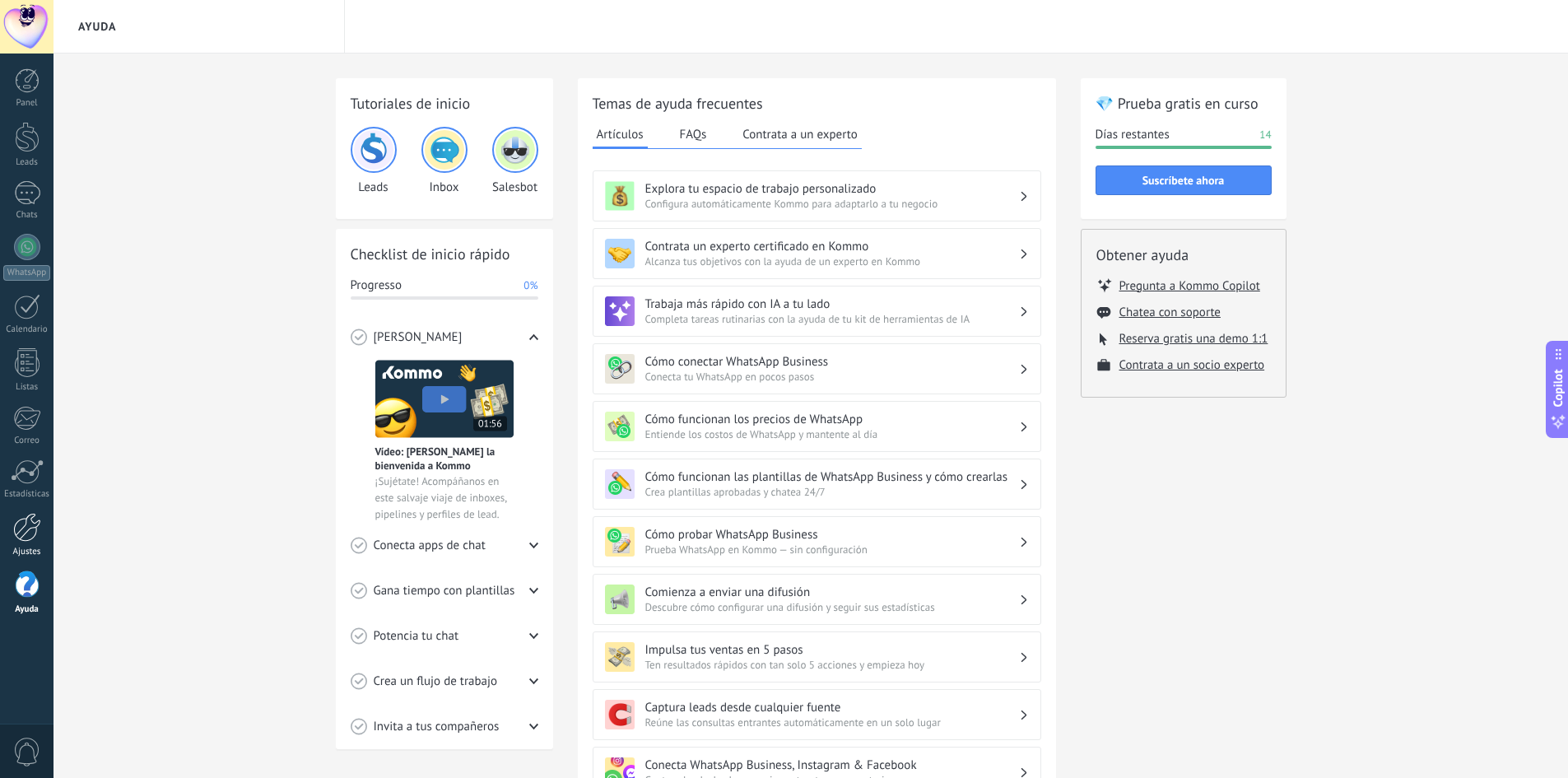
click at [22, 524] on div at bounding box center [27, 527] width 28 height 29
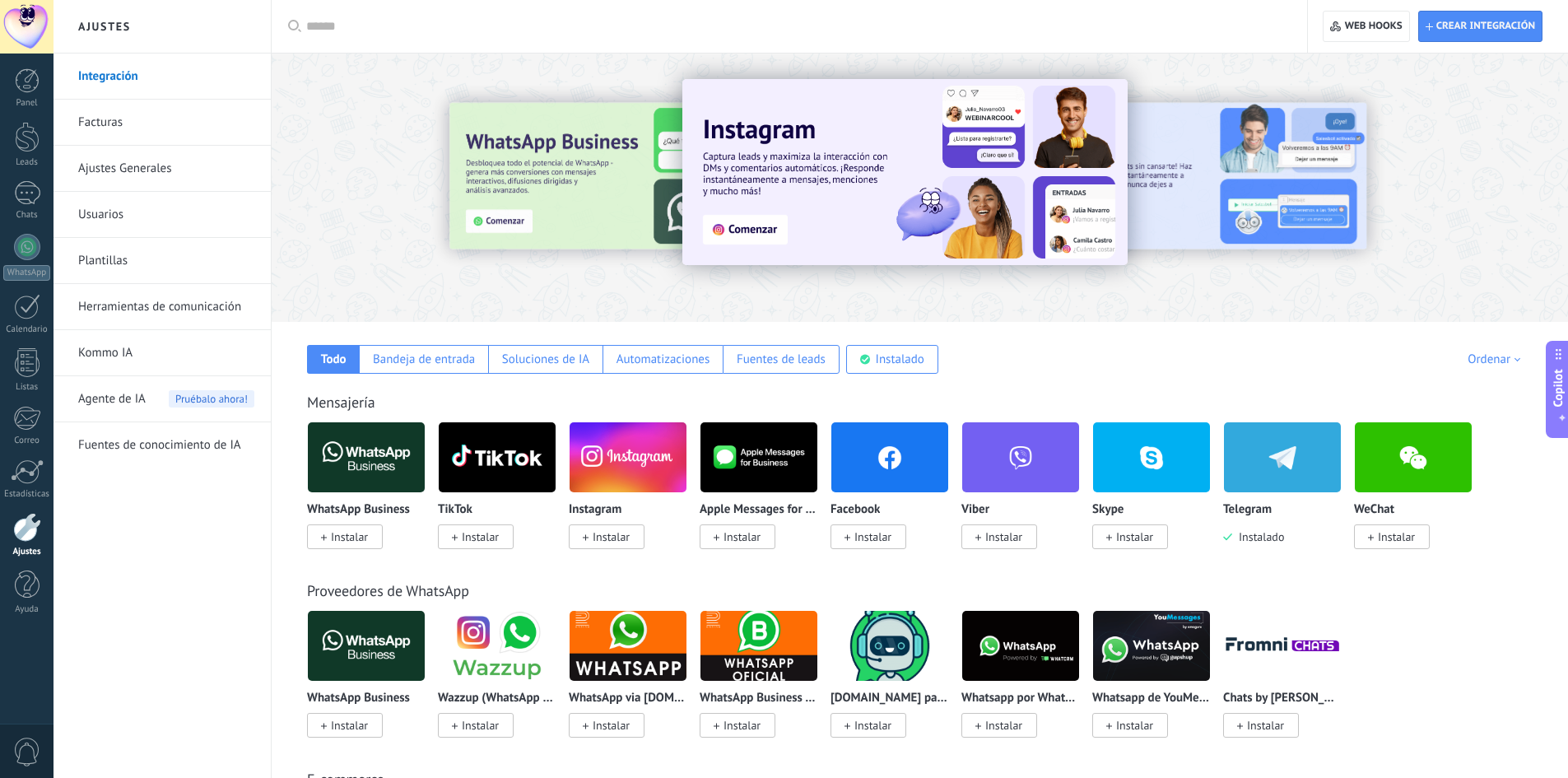
click at [1270, 469] on img at bounding box center [1282, 458] width 117 height 80
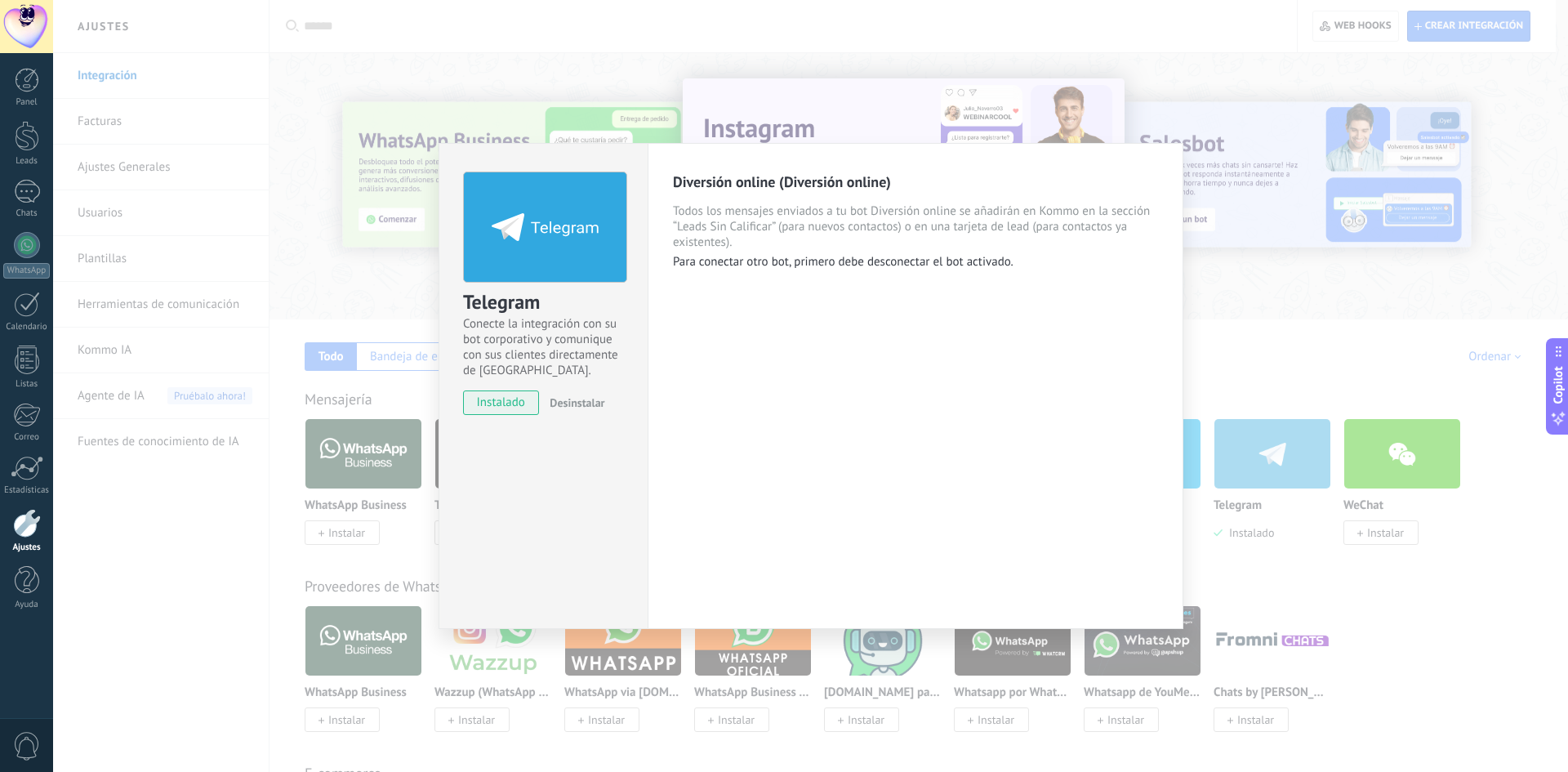
click at [1383, 589] on div "Telegram Conecte la integración con su bot corporativo y comunique con sus clie…" at bounding box center [811, 386] width 1515 height 772
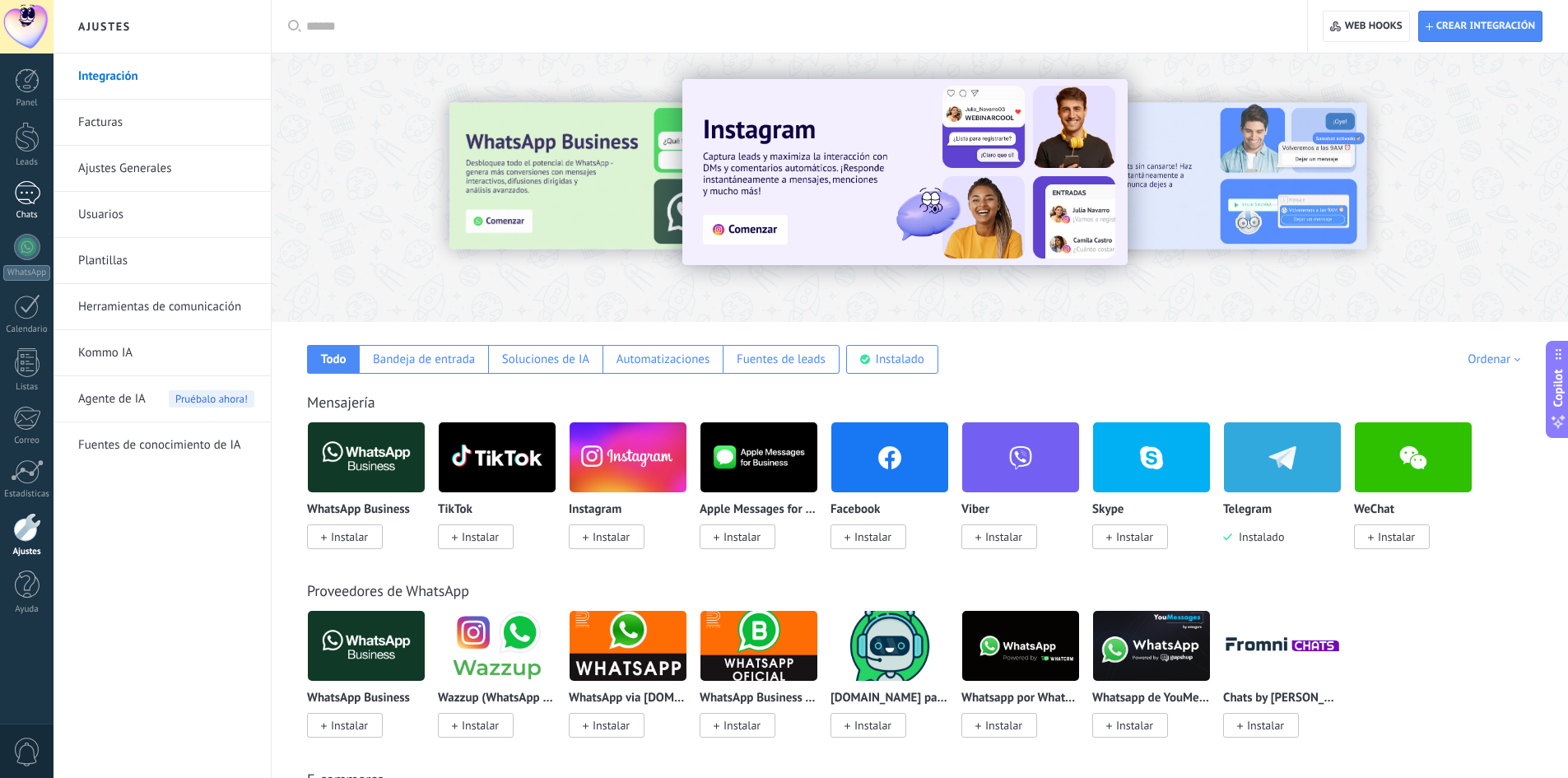
click at [32, 208] on link "Chats" at bounding box center [27, 201] width 54 height 39
